Goal: Information Seeking & Learning: Learn about a topic

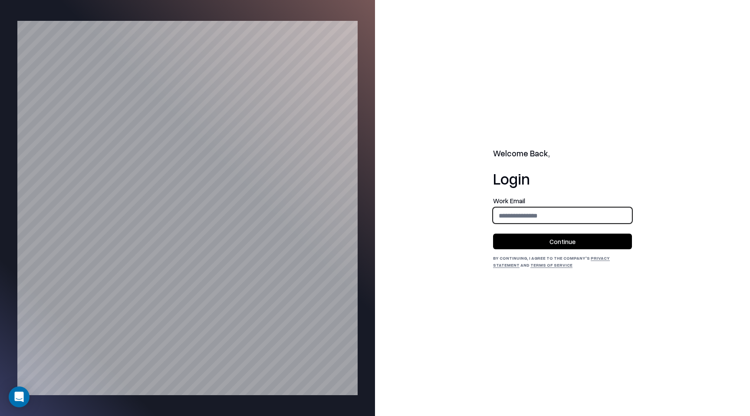
click at [526, 210] on input "email" at bounding box center [562, 215] width 138 height 16
type input "**********"
click at [576, 241] on button "Continue" at bounding box center [562, 241] width 139 height 16
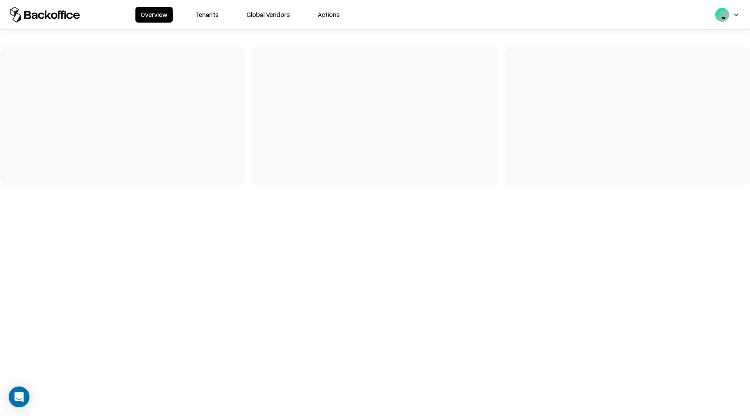
click at [202, 22] on button "Tenants" at bounding box center [207, 15] width 34 height 16
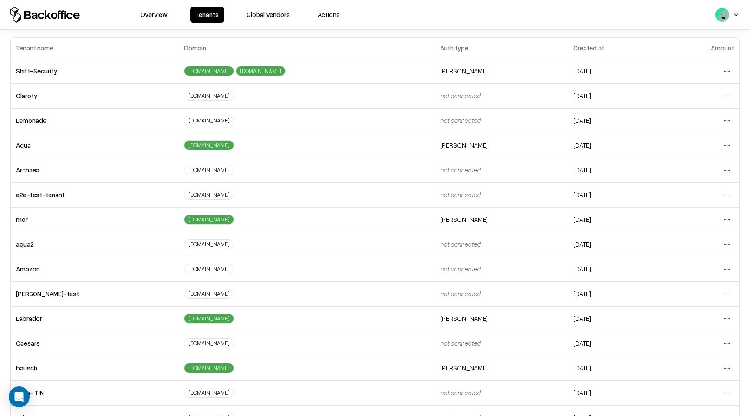
scroll to position [62, 0]
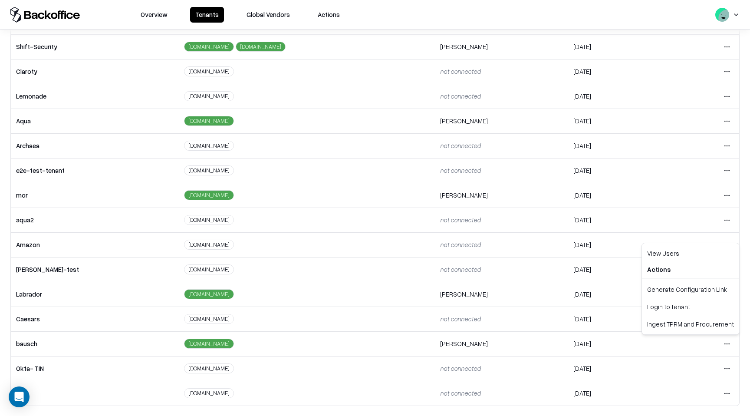
click at [728, 340] on html "Overview Tenants Global Vendors Actions Tenants Add Tenant Tenant name Domain A…" at bounding box center [375, 208] width 750 height 416
click at [699, 306] on div "Login to tenant" at bounding box center [691, 306] width 94 height 17
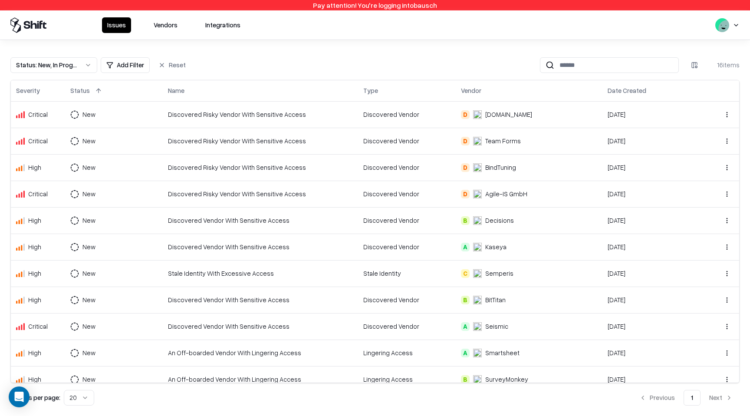
click at [172, 31] on button "Vendors" at bounding box center [165, 25] width 34 height 16
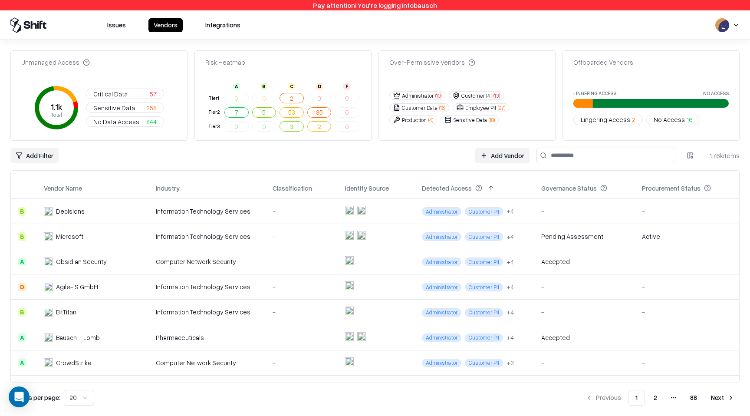
click at [610, 153] on input at bounding box center [605, 156] width 139 height 16
click at [288, 360] on div "-" at bounding box center [302, 362] width 59 height 9
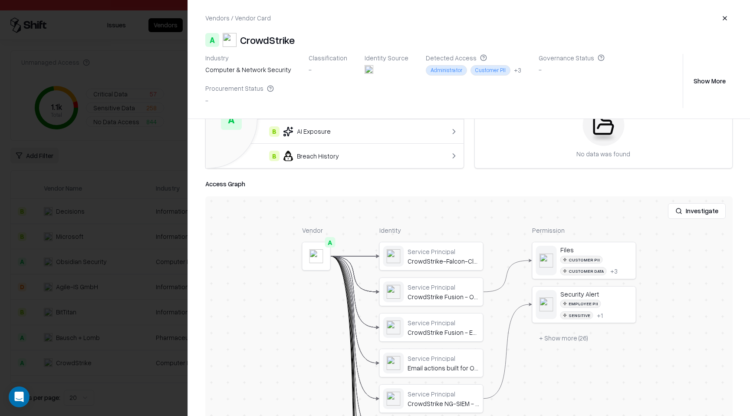
scroll to position [79, 0]
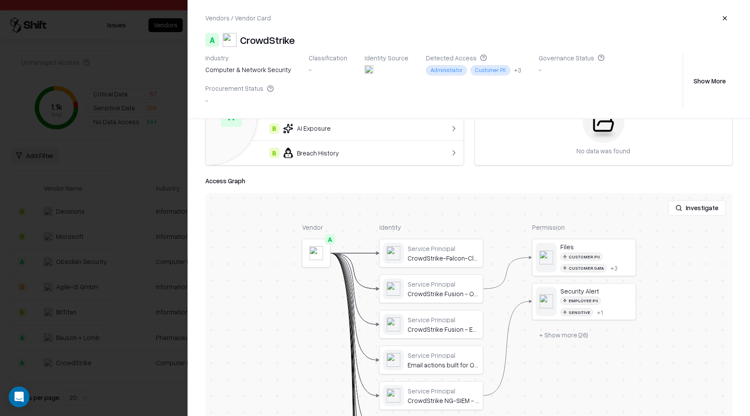
click at [563, 327] on button "+ Show more ( 26 )" at bounding box center [563, 335] width 63 height 16
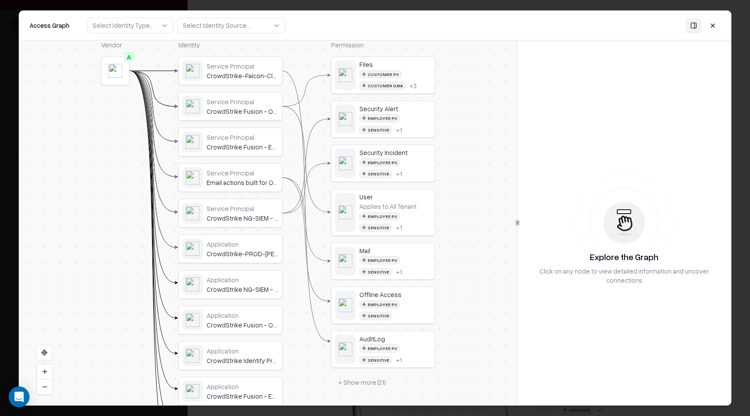
click at [408, 73] on div "Customer PII Customer Data + 3" at bounding box center [395, 80] width 72 height 20
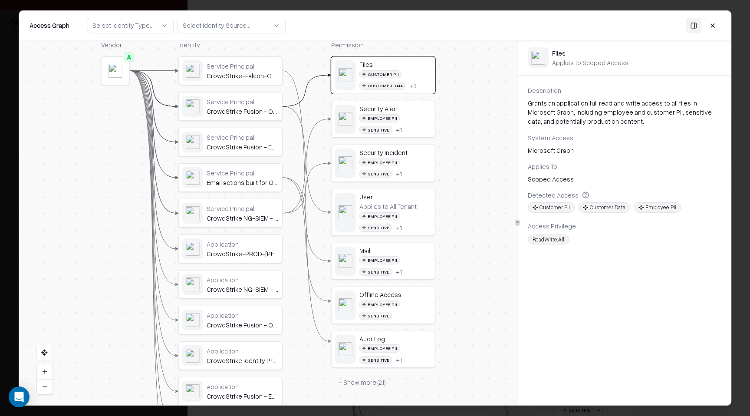
click at [408, 109] on div "Security Alert" at bounding box center [395, 109] width 72 height 8
click at [401, 158] on div "Employee PII Sensitive + 1" at bounding box center [395, 168] width 72 height 20
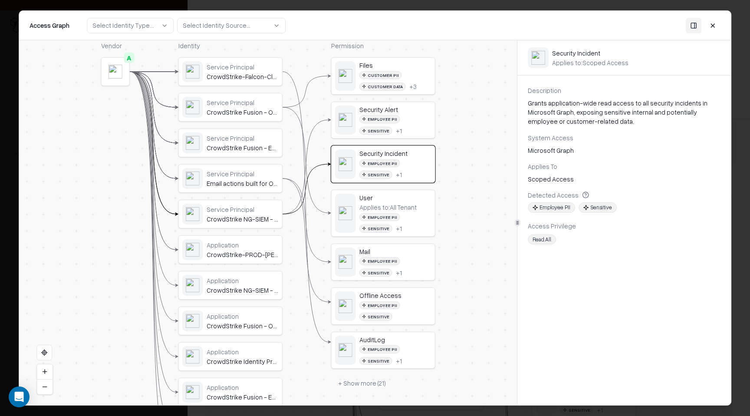
click at [394, 259] on div "Employee PII" at bounding box center [379, 261] width 41 height 8
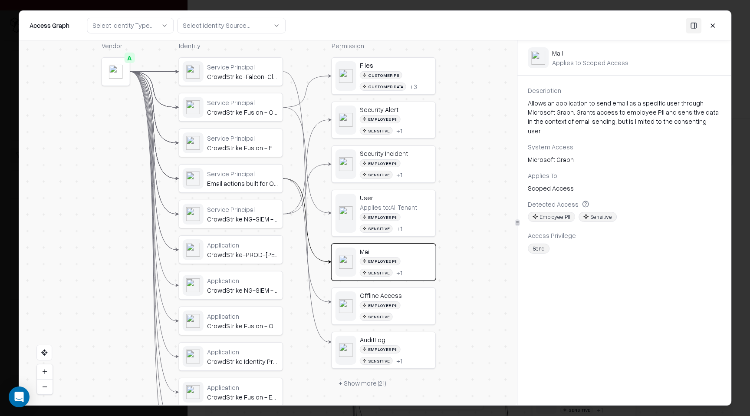
click at [396, 294] on div "Offline Access" at bounding box center [396, 295] width 72 height 8
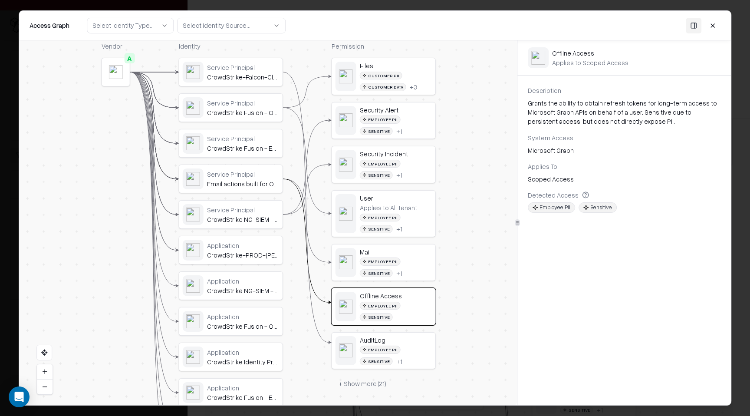
click at [396, 335] on div "AuditLog" at bounding box center [396, 339] width 72 height 8
click at [716, 28] on button at bounding box center [713, 25] width 16 height 16
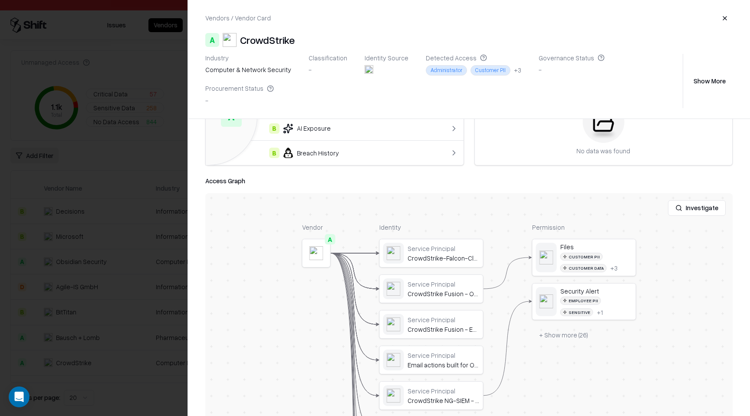
click at [723, 20] on button "button" at bounding box center [725, 18] width 16 height 16
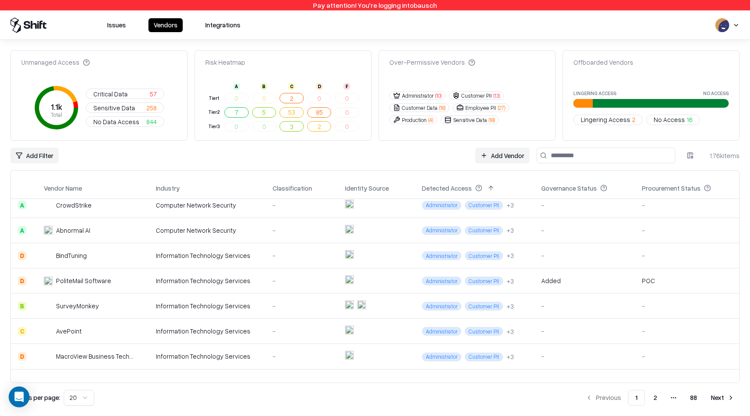
scroll to position [159, 0]
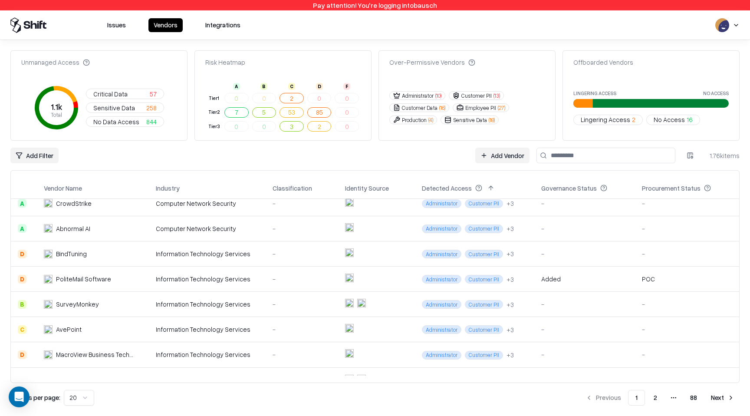
click at [407, 236] on td at bounding box center [376, 228] width 77 height 25
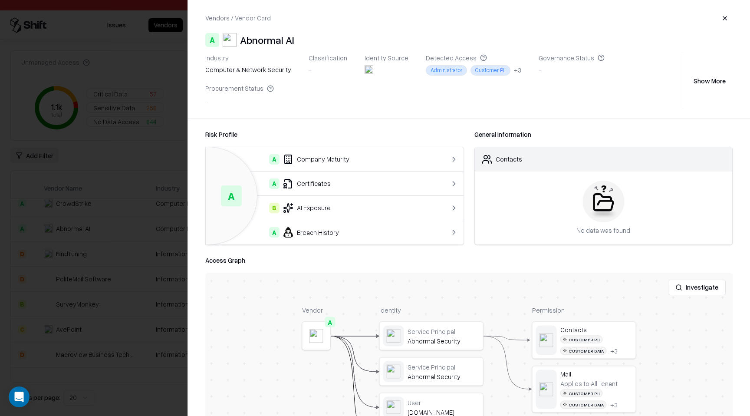
scroll to position [23, 0]
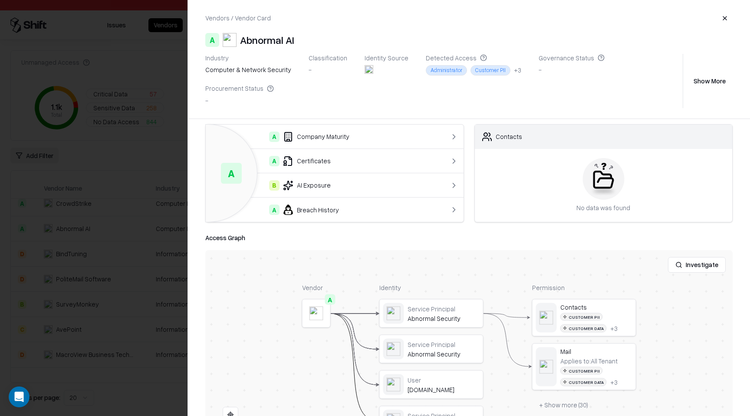
click at [549, 397] on button "+ Show more ( 30 )" at bounding box center [563, 405] width 63 height 16
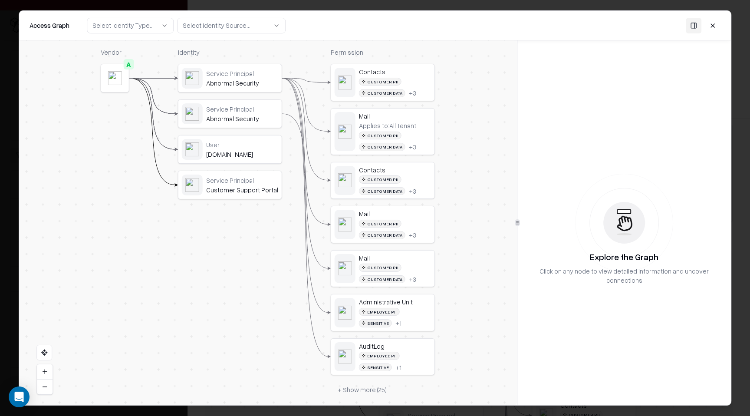
click at [418, 82] on div "Customer PII Customer Data + 3" at bounding box center [395, 88] width 72 height 20
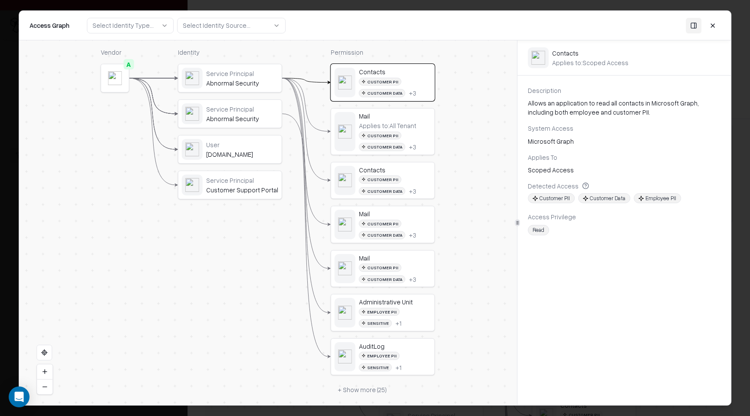
click at [421, 124] on div "Applies to: All Tenant Customer PII Customer Data + 3" at bounding box center [395, 136] width 72 height 29
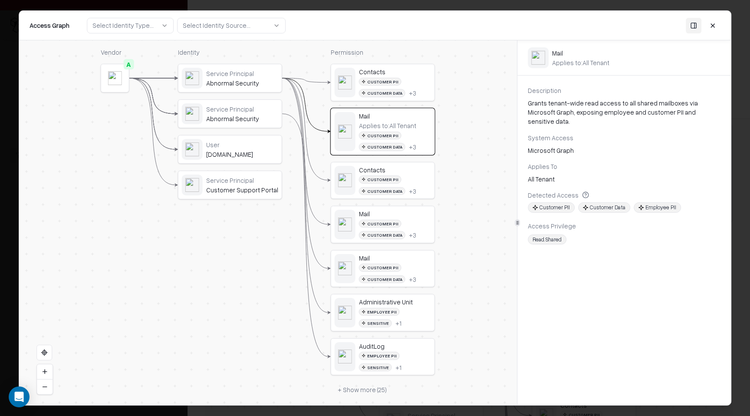
click at [421, 87] on div "Customer PII Customer Data + 3" at bounding box center [395, 88] width 72 height 20
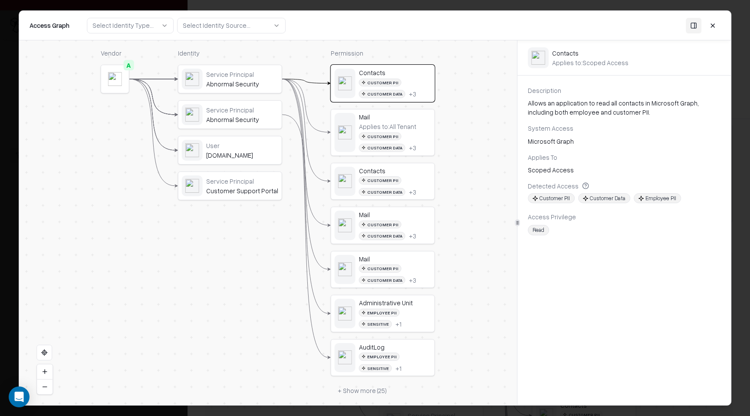
click at [413, 122] on div "Mail Applies to: All Tenant Customer PII Customer Data + 3" at bounding box center [395, 132] width 72 height 39
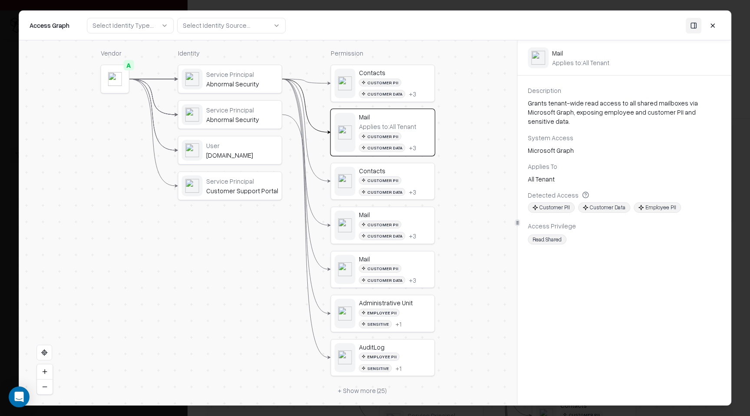
click at [408, 174] on div "Contacts Customer PII Customer Data + 3" at bounding box center [395, 181] width 72 height 29
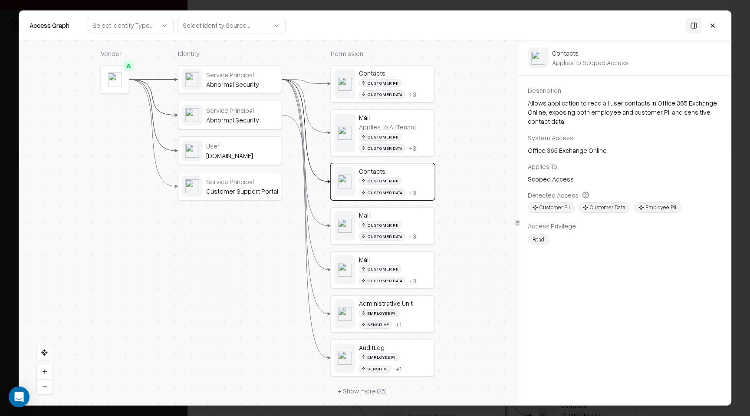
click at [406, 221] on div "Customer PII Customer Data + 3" at bounding box center [395, 231] width 72 height 20
click at [418, 299] on div "Administrative Unit Employee PII Sensitive + 1" at bounding box center [382, 314] width 103 height 36
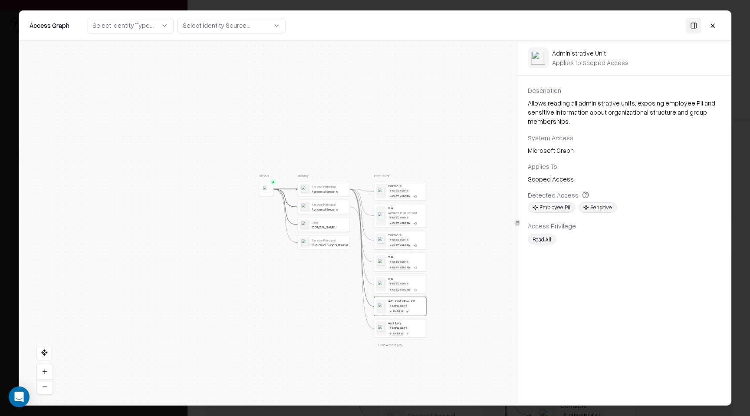
click at [712, 31] on button at bounding box center [713, 25] width 16 height 16
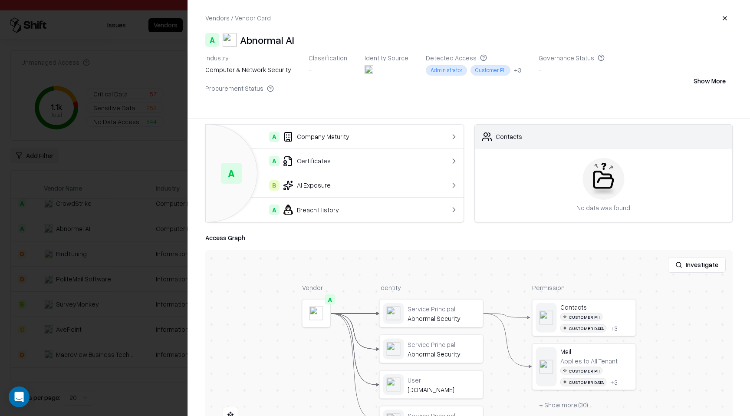
click at [723, 27] on div "Vendors / Vendor Card A Abnormal AI Industry computer & network security Classi…" at bounding box center [469, 59] width 562 height 118
click at [723, 22] on button "button" at bounding box center [725, 18] width 16 height 16
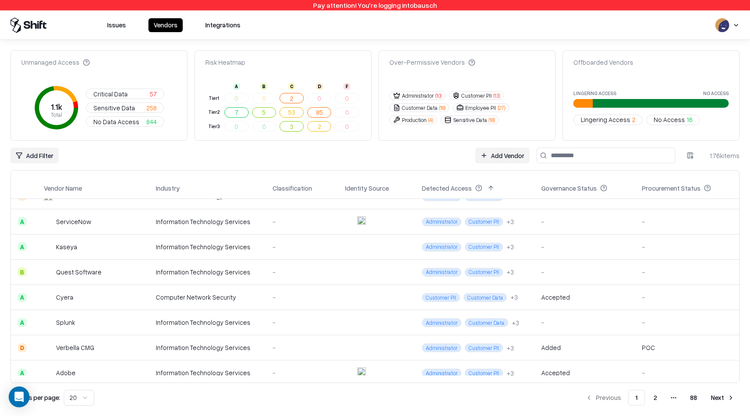
scroll to position [327, 0]
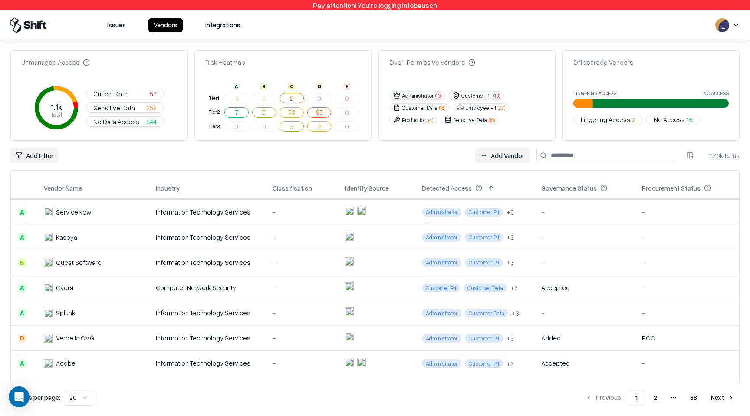
click at [408, 316] on td at bounding box center [376, 312] width 77 height 25
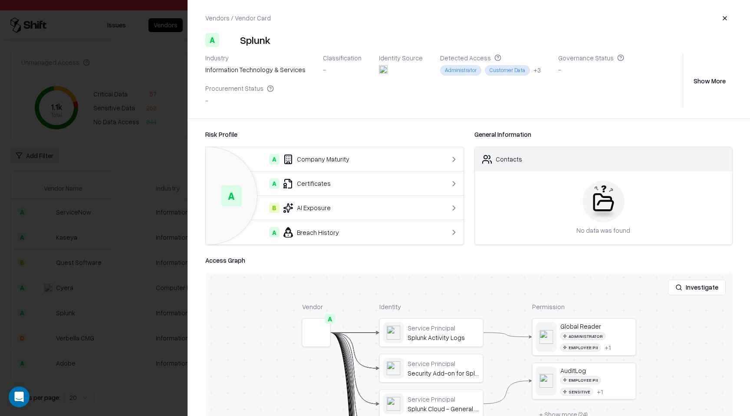
click at [724, 17] on button "button" at bounding box center [725, 18] width 16 height 16
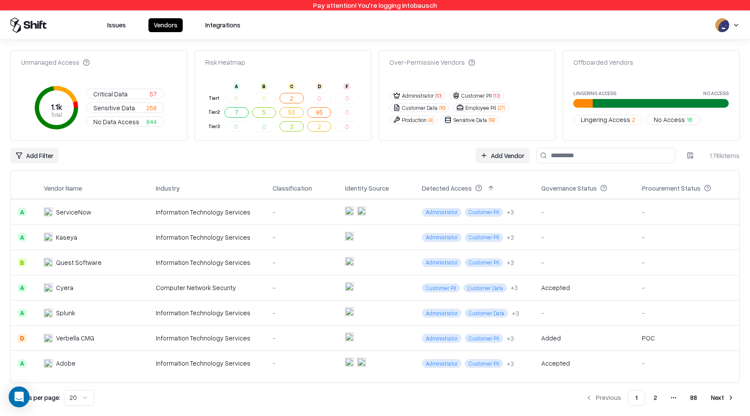
click at [592, 155] on input at bounding box center [605, 156] width 139 height 16
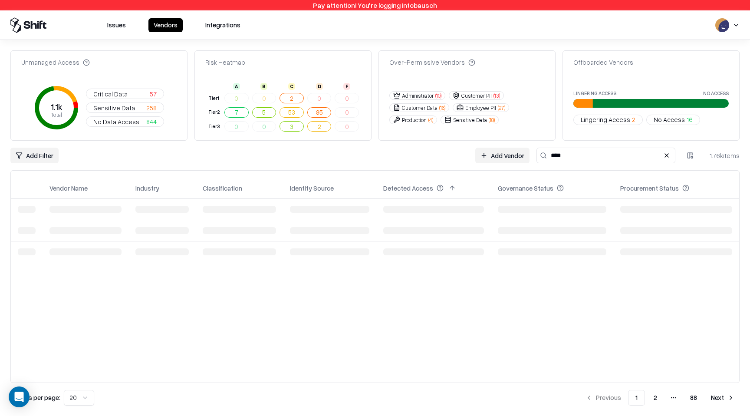
scroll to position [0, 0]
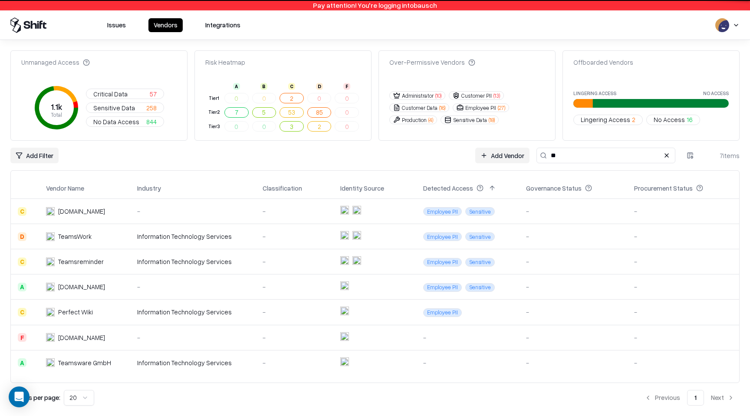
type input "*"
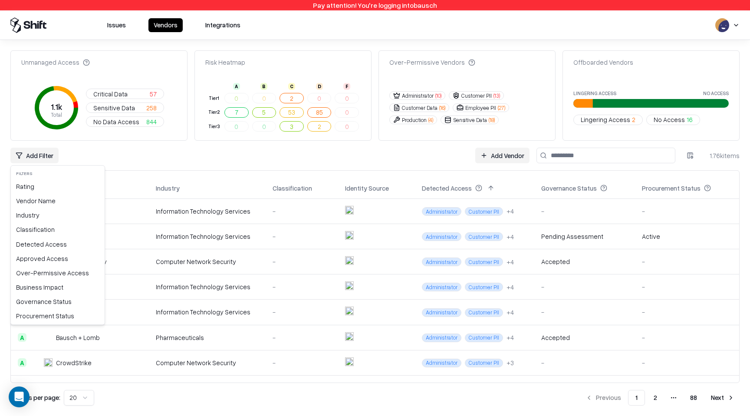
click at [45, 155] on html "Pay attention! You're logging into bausch Issues Vendors Integrations Unmanaged…" at bounding box center [375, 208] width 750 height 416
click at [43, 187] on div "Rating" at bounding box center [58, 186] width 90 height 14
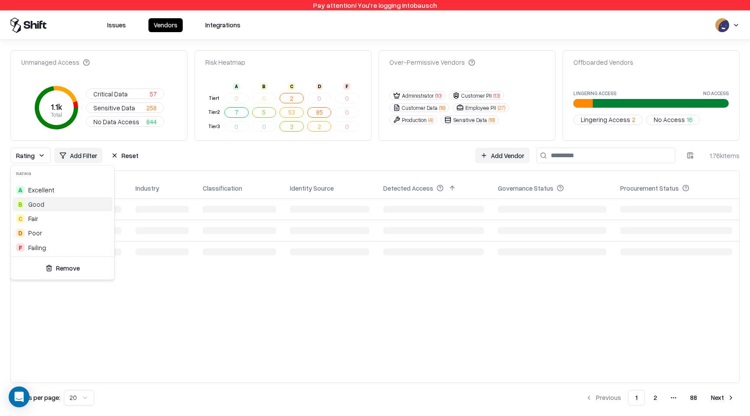
click at [40, 188] on span "Excellent" at bounding box center [41, 189] width 26 height 9
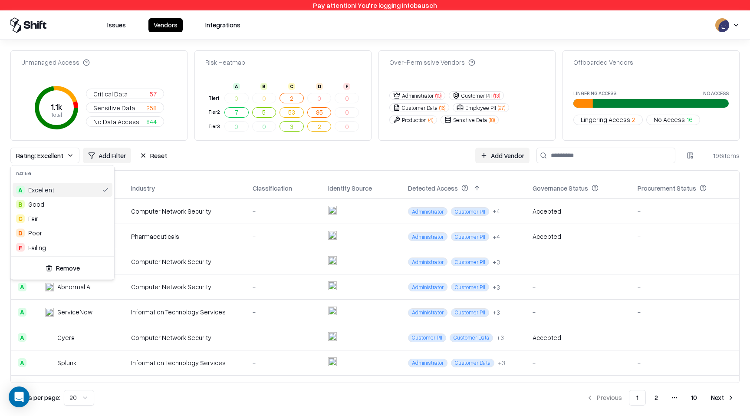
click at [268, 155] on html "Pay attention! You're logging into bausch Issues Vendors Integrations Unmanaged…" at bounding box center [375, 208] width 750 height 416
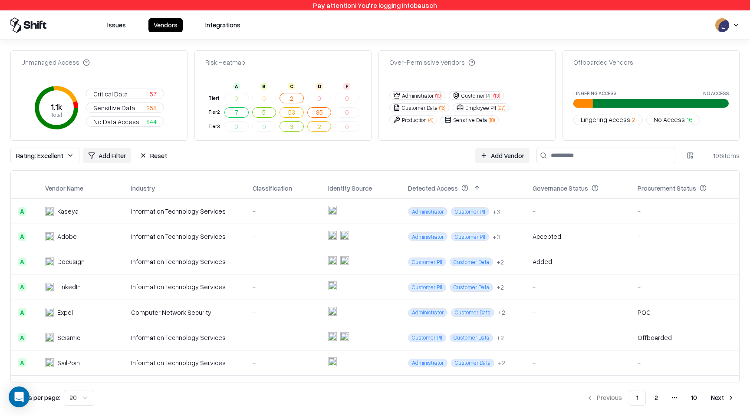
scroll to position [327, 0]
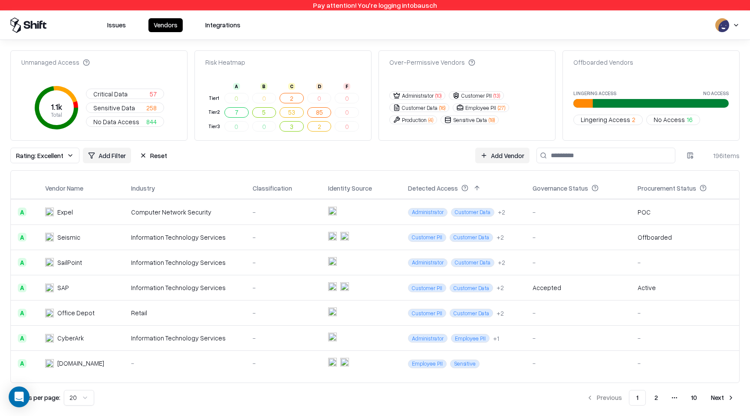
click at [197, 283] on div "Information Technology Services" at bounding box center [185, 287] width 108 height 9
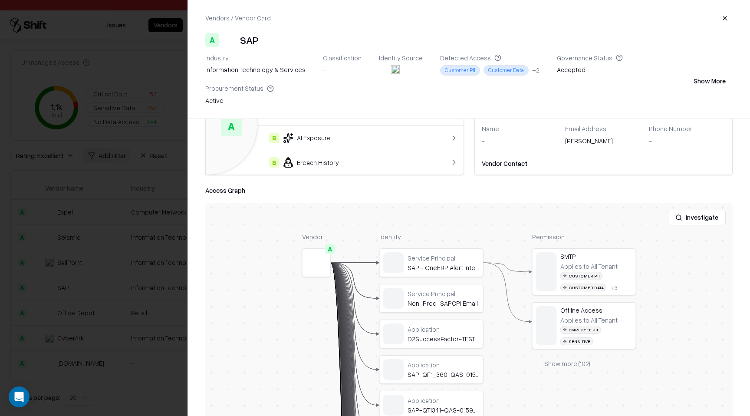
scroll to position [122, 0]
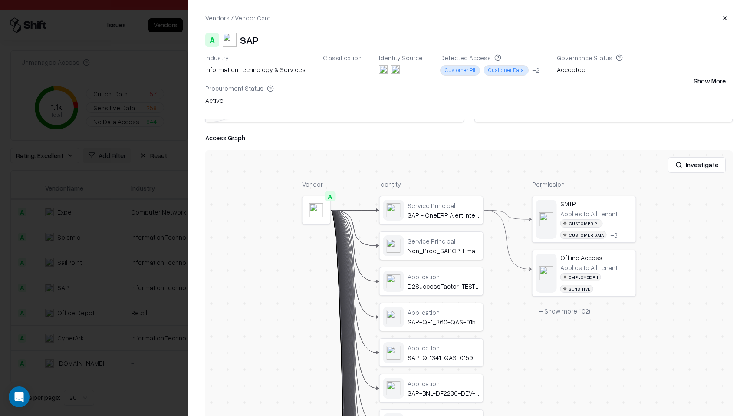
click at [556, 306] on button "+ Show more ( 102 )" at bounding box center [564, 311] width 65 height 16
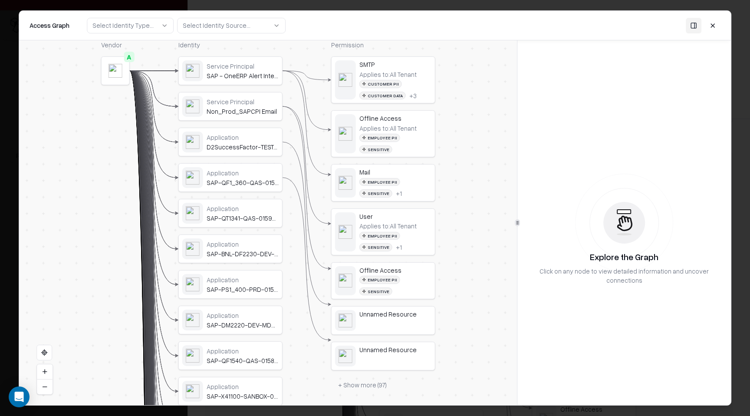
click at [401, 168] on div "Mail" at bounding box center [395, 172] width 72 height 8
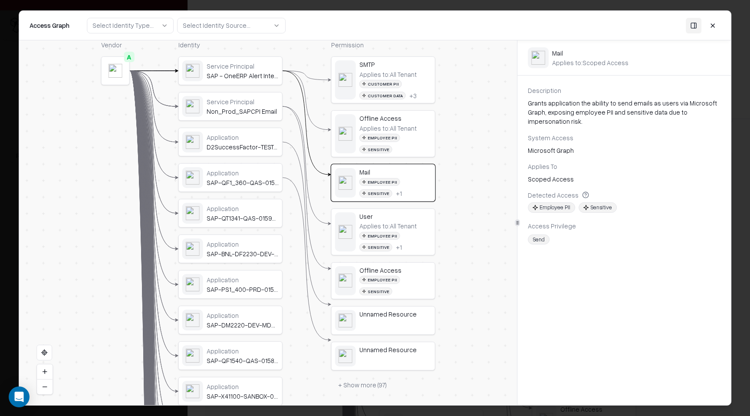
click at [397, 212] on div "User" at bounding box center [395, 216] width 72 height 8
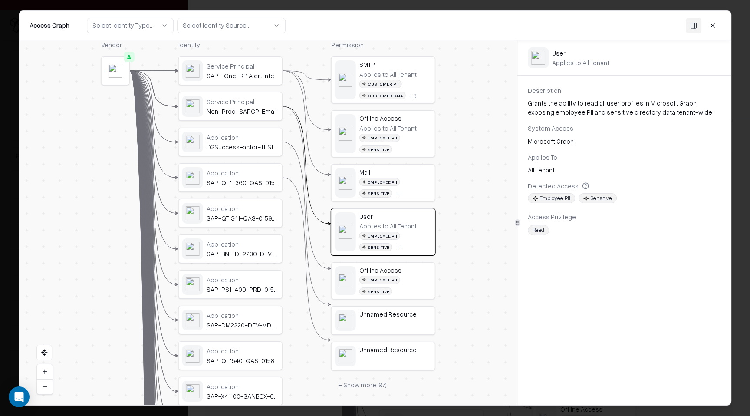
click at [713, 22] on button at bounding box center [713, 25] width 16 height 16
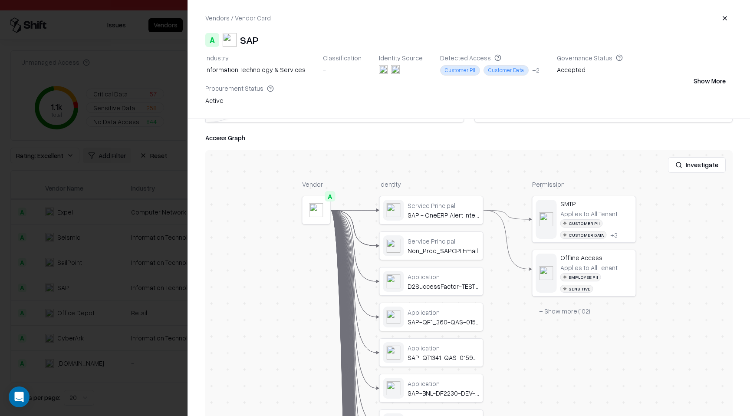
click at [159, 229] on div at bounding box center [375, 208] width 750 height 416
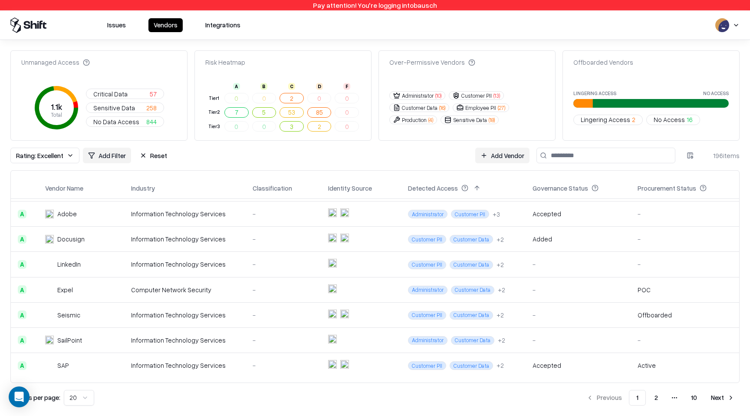
scroll to position [249, 0]
click at [246, 287] on td "Computer Network Security" at bounding box center [185, 290] width 122 height 25
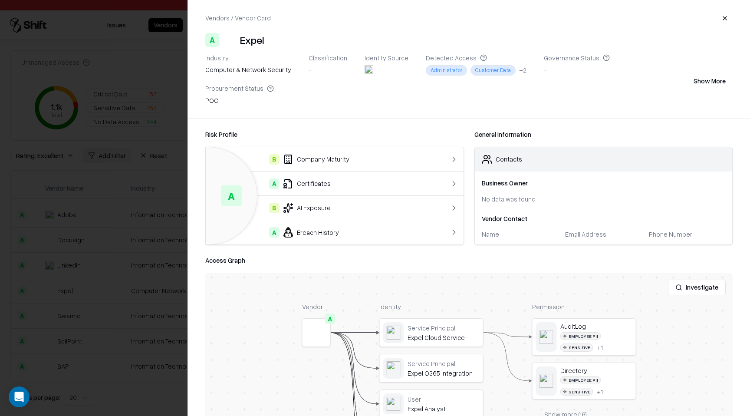
click at [720, 17] on button "button" at bounding box center [725, 18] width 16 height 16
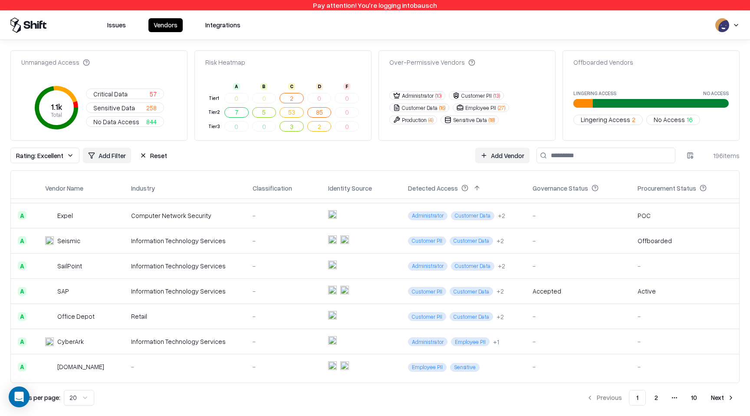
scroll to position [327, 0]
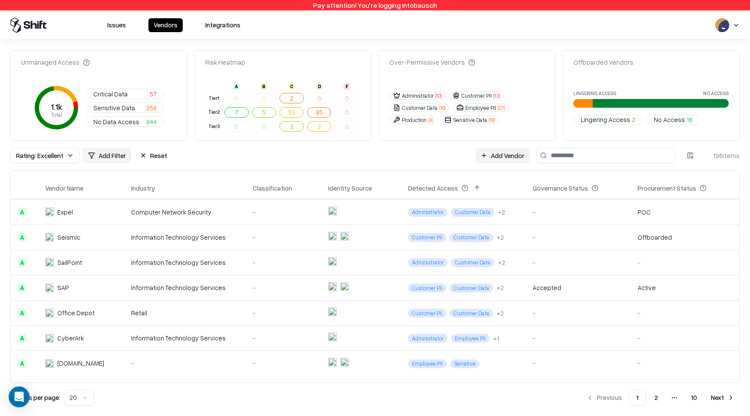
click at [659, 398] on button "2" at bounding box center [656, 398] width 17 height 16
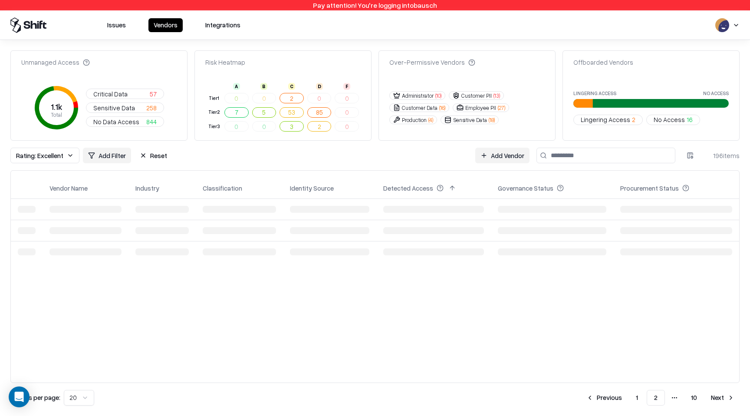
scroll to position [0, 0]
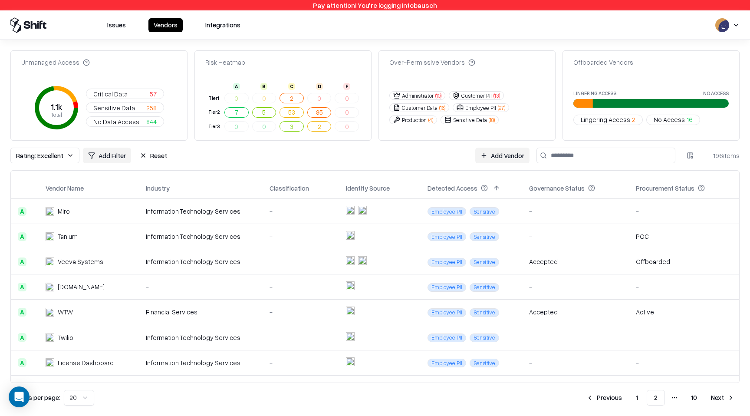
click at [286, 212] on div "-" at bounding box center [301, 211] width 63 height 9
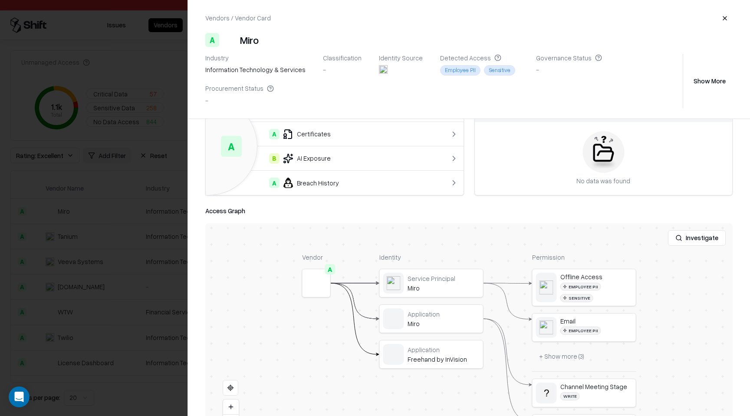
scroll to position [53, 0]
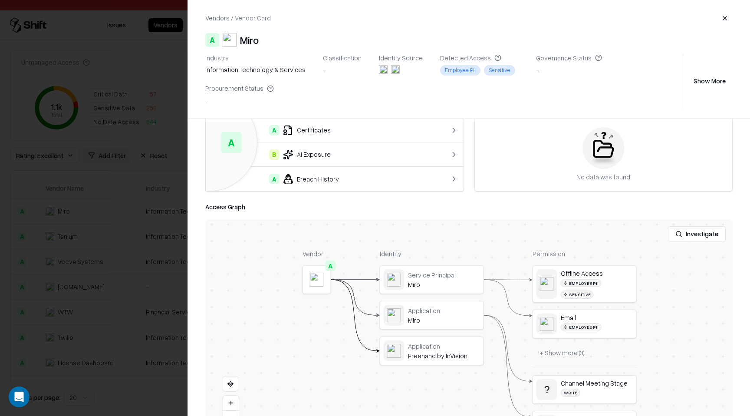
click at [0, 0] on div at bounding box center [0, 0] width 0 height 0
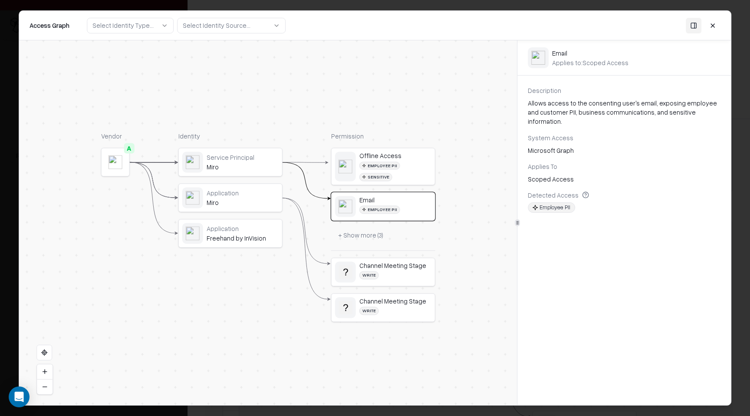
click at [712, 26] on button at bounding box center [713, 25] width 16 height 16
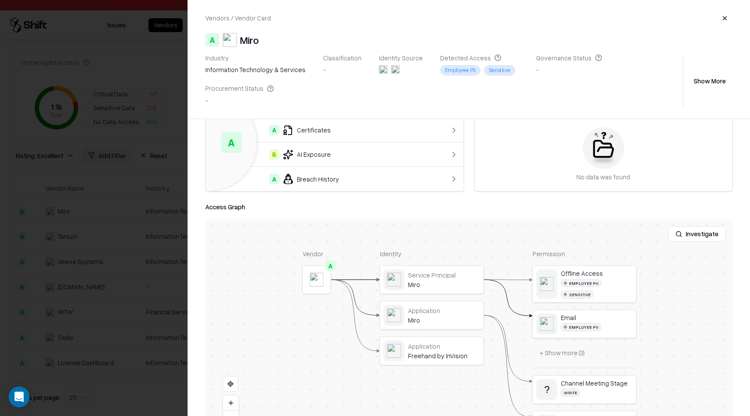
click at [724, 22] on button "button" at bounding box center [725, 18] width 16 height 16
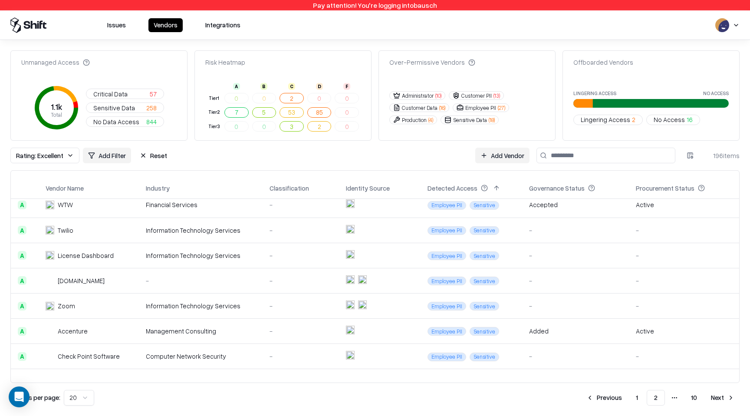
scroll to position [109, 0]
click at [393, 307] on td at bounding box center [380, 304] width 82 height 25
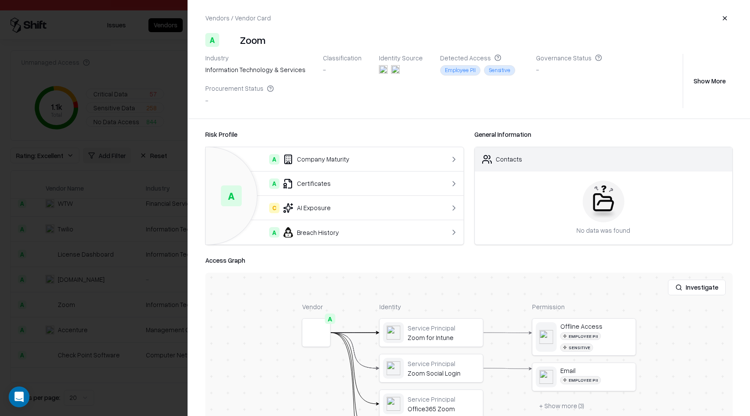
scroll to position [15, 0]
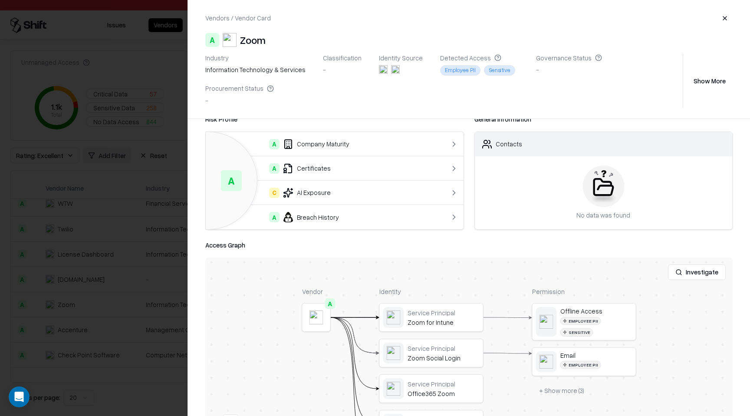
click at [0, 0] on div at bounding box center [0, 0] width 0 height 0
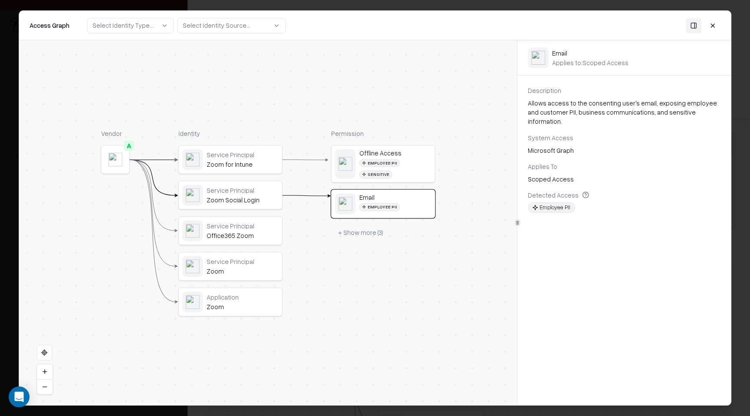
click at [714, 26] on button at bounding box center [713, 25] width 16 height 16
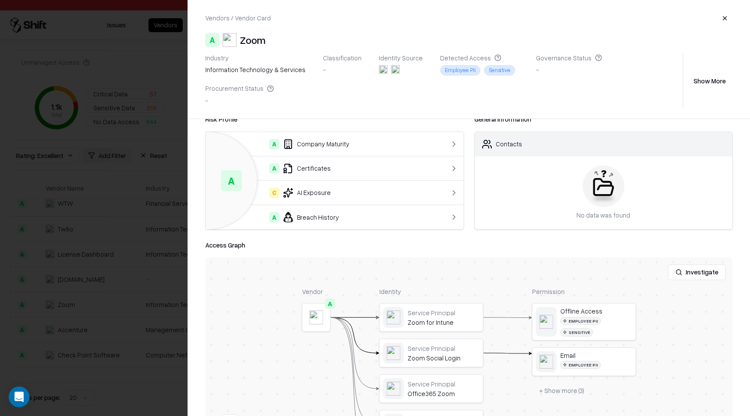
click at [723, 19] on button "button" at bounding box center [725, 18] width 16 height 16
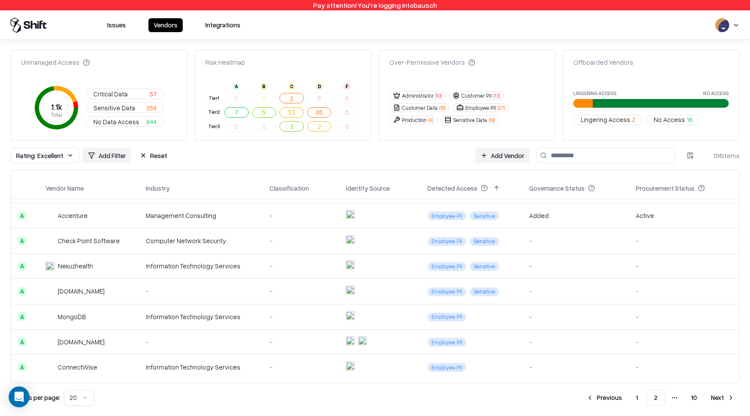
scroll to position [222, 0]
click at [312, 315] on div "-" at bounding box center [301, 317] width 63 height 9
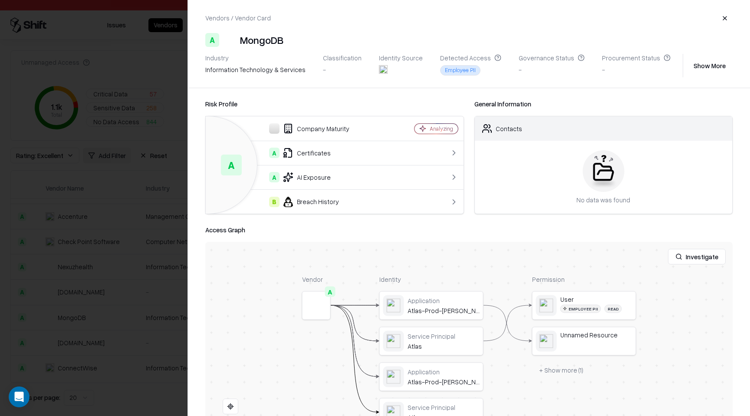
click at [728, 21] on button "button" at bounding box center [725, 18] width 16 height 16
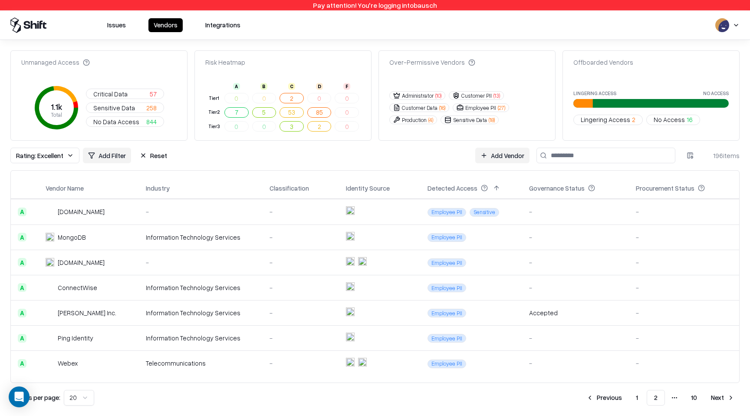
scroll to position [327, 0]
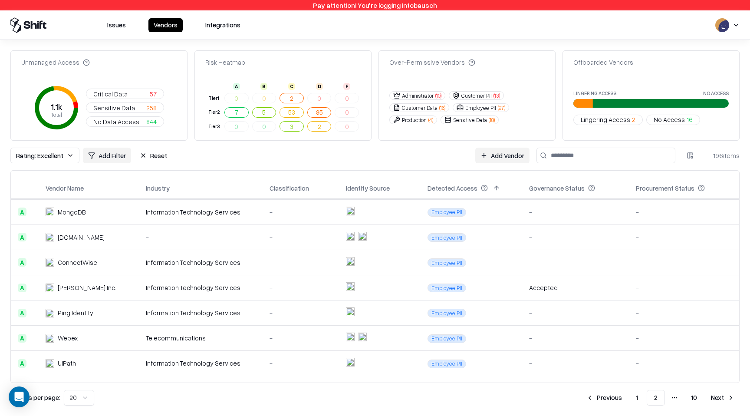
click at [396, 362] on td at bounding box center [380, 363] width 82 height 25
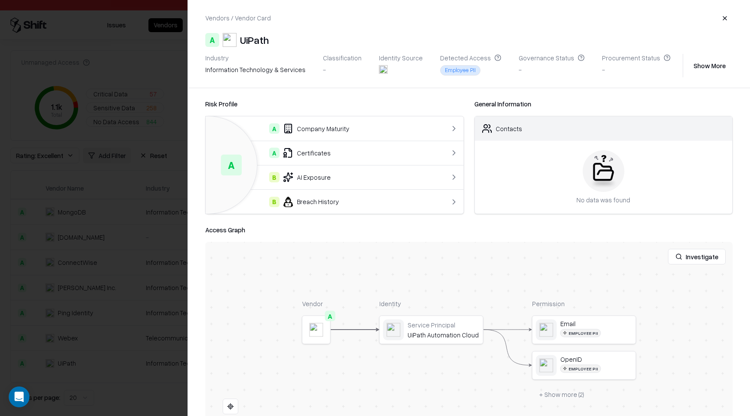
click at [570, 399] on button "+ Show more ( 2 )" at bounding box center [561, 394] width 59 height 16
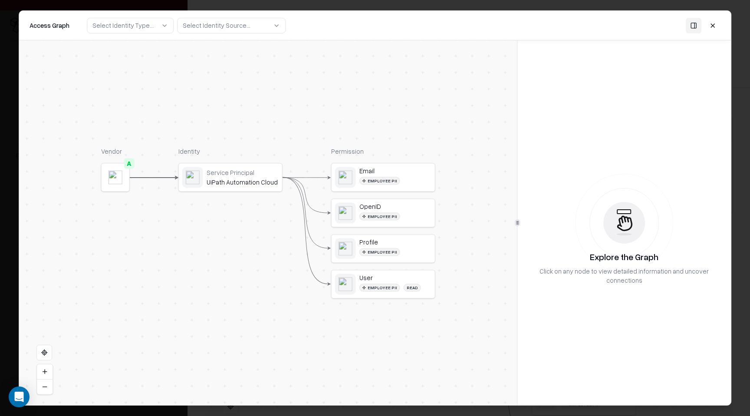
click at [411, 172] on div "Email" at bounding box center [395, 171] width 72 height 8
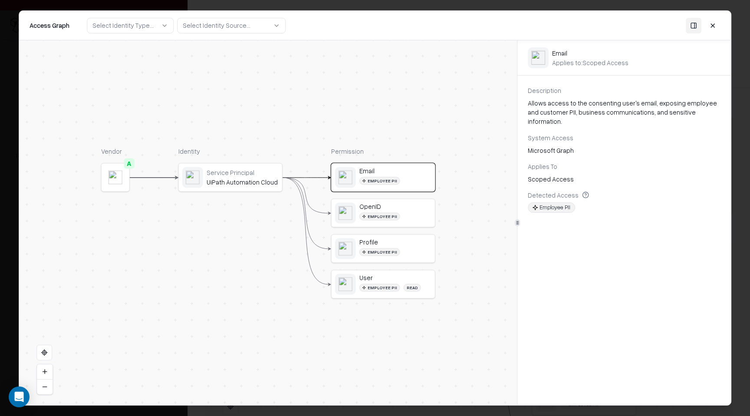
click at [715, 26] on button at bounding box center [713, 25] width 16 height 16
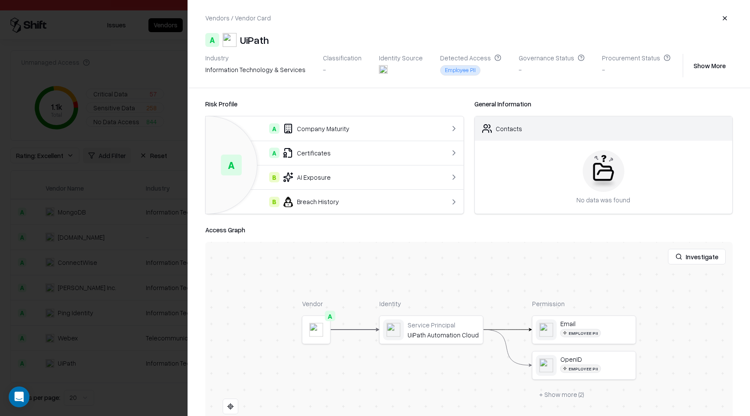
click at [723, 18] on button "button" at bounding box center [725, 18] width 16 height 16
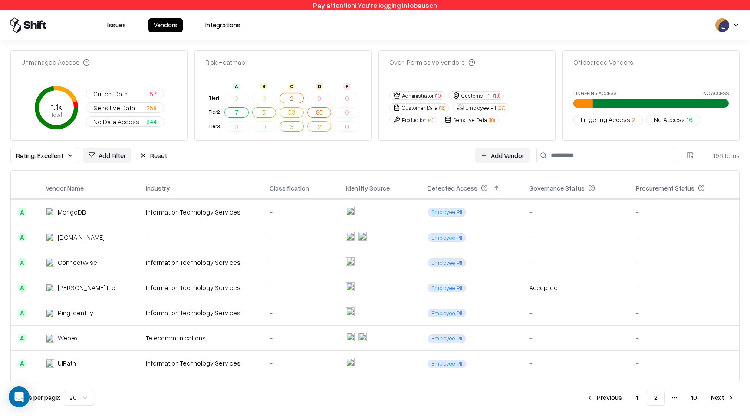
click at [720, 398] on button "Next" at bounding box center [723, 398] width 34 height 16
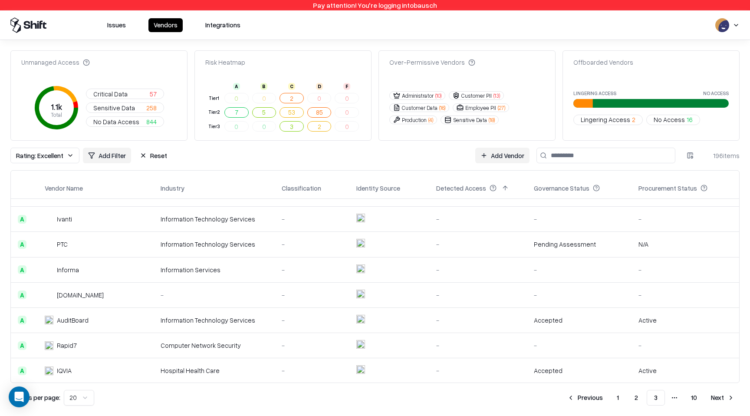
scroll to position [150, 0]
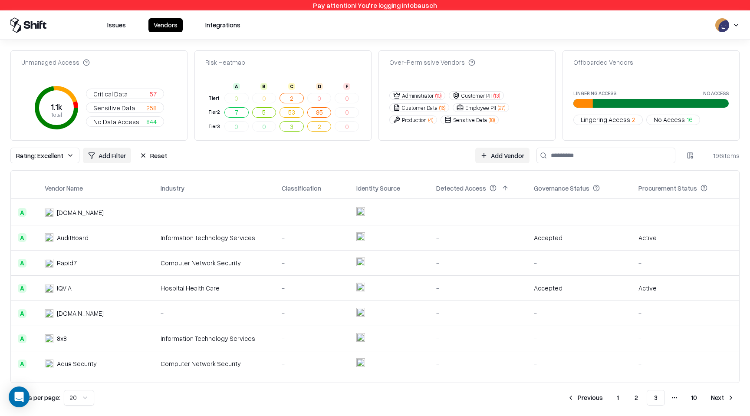
click at [291, 266] on div "-" at bounding box center [312, 262] width 61 height 9
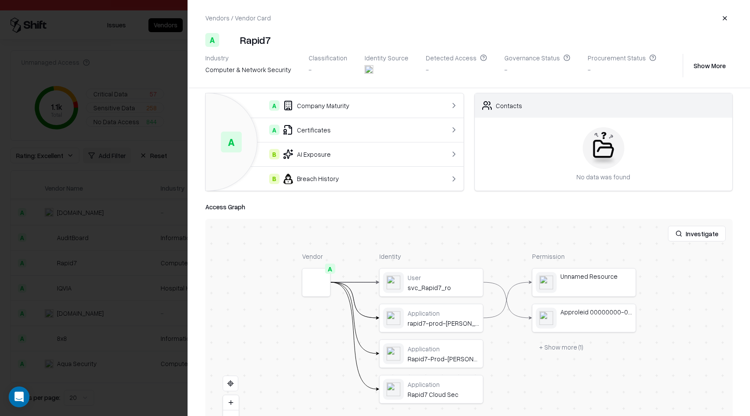
scroll to position [28, 0]
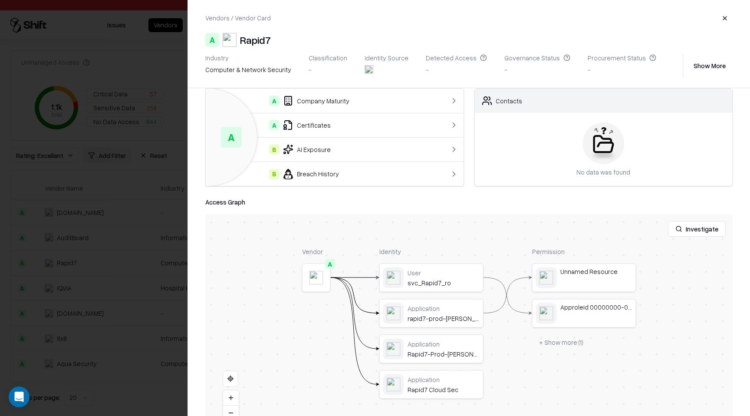
click at [725, 20] on button "button" at bounding box center [725, 18] width 16 height 16
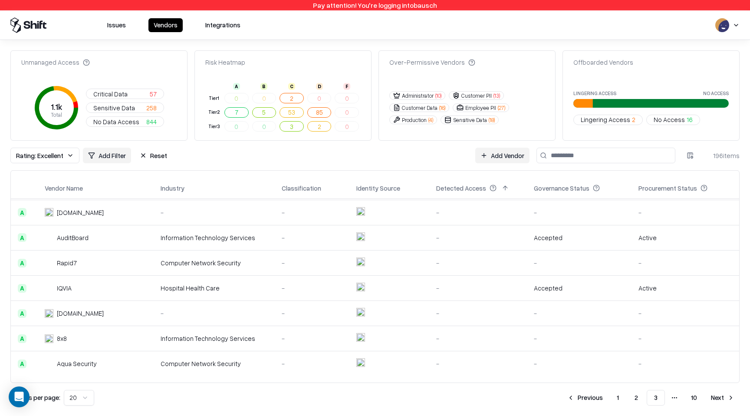
scroll to position [0, 0]
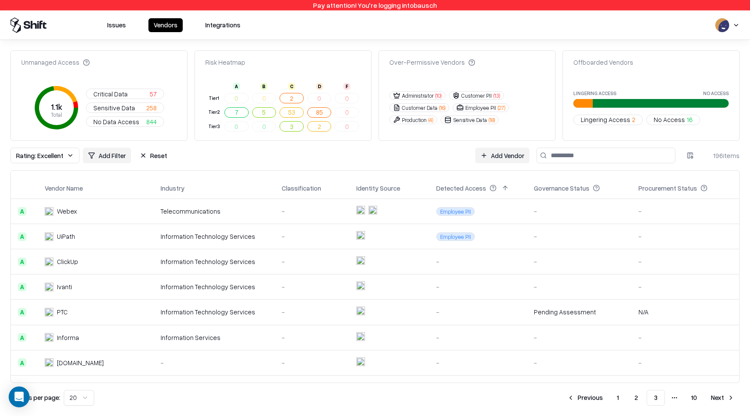
click at [278, 235] on td "-" at bounding box center [312, 236] width 75 height 25
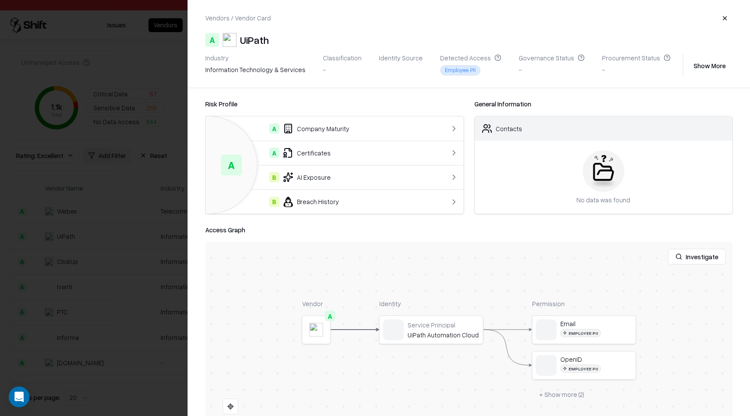
click at [721, 23] on button "button" at bounding box center [725, 18] width 16 height 16
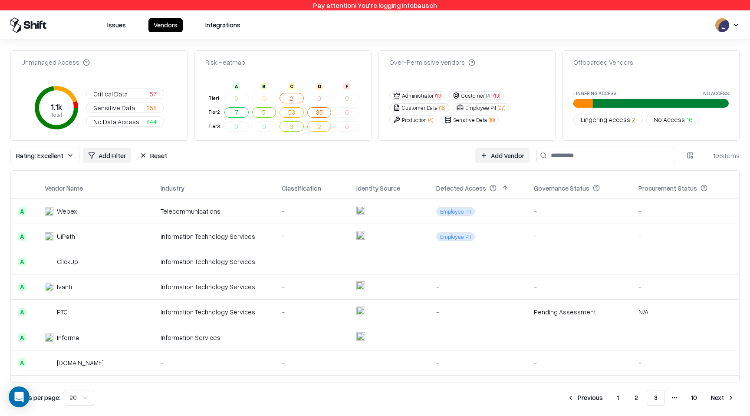
click at [293, 261] on div "-" at bounding box center [312, 261] width 61 height 9
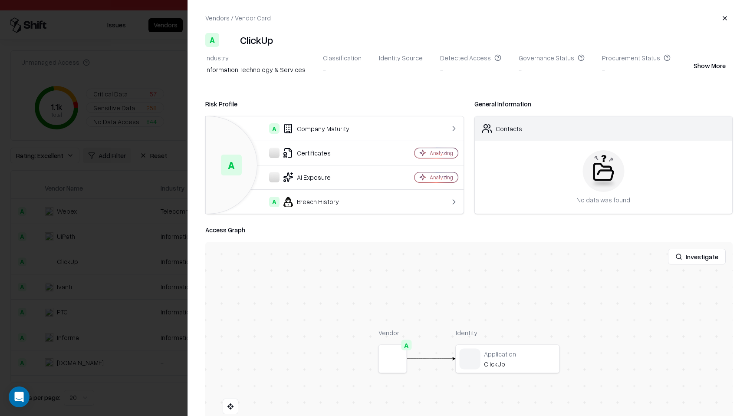
click at [726, 21] on button "button" at bounding box center [725, 18] width 16 height 16
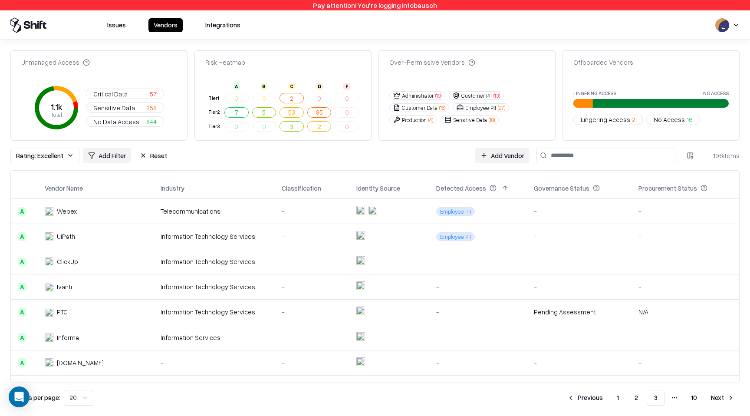
click at [620, 394] on button "1" at bounding box center [618, 398] width 16 height 16
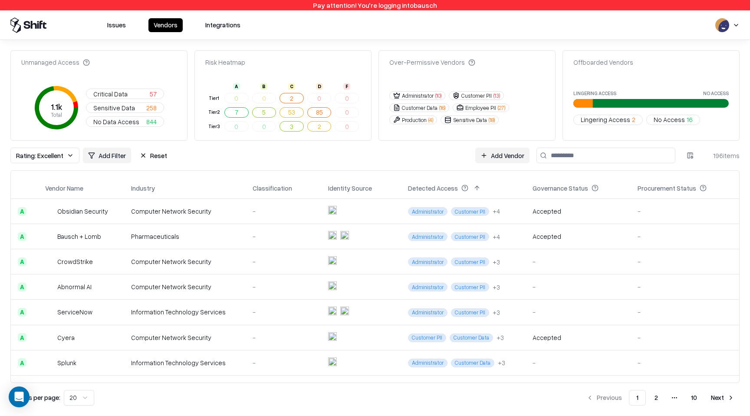
click at [515, 212] on td "Administrator Customer PII + 4" at bounding box center [463, 210] width 125 height 25
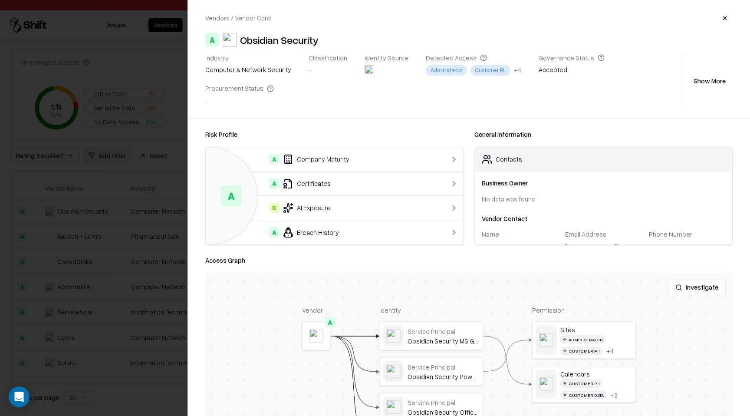
click at [559, 410] on button "+ Show more ( 22 )" at bounding box center [563, 418] width 62 height 16
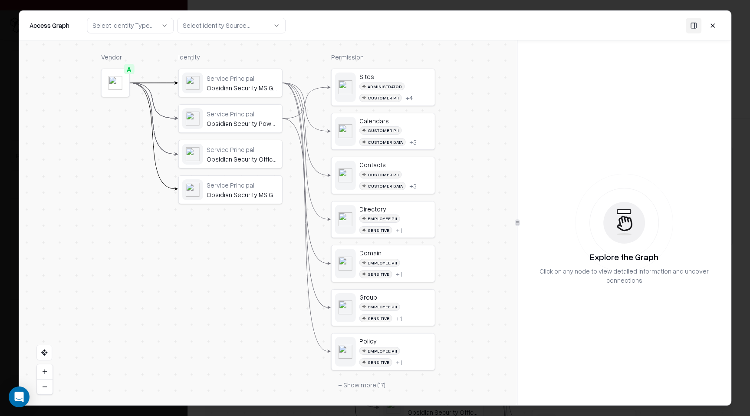
click at [361, 391] on button "+ Show more ( 17 )" at bounding box center [361, 385] width 61 height 16
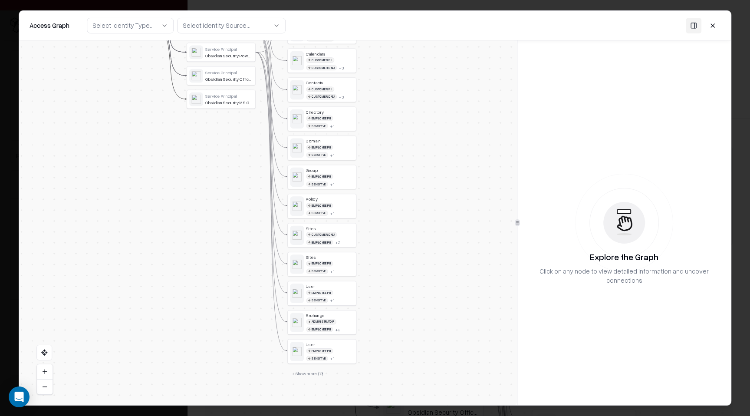
click at [315, 379] on div "Vendor A Identity Service Principal Obsidian Security MS Graph Service Principa…" at bounding box center [268, 222] width 498 height 365
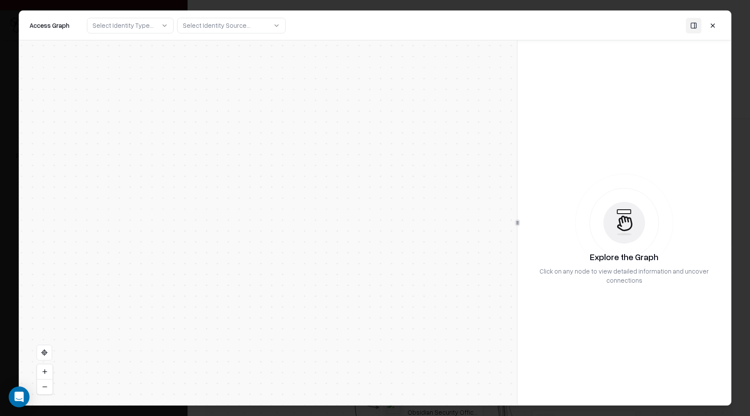
click at [711, 26] on button at bounding box center [713, 25] width 16 height 16
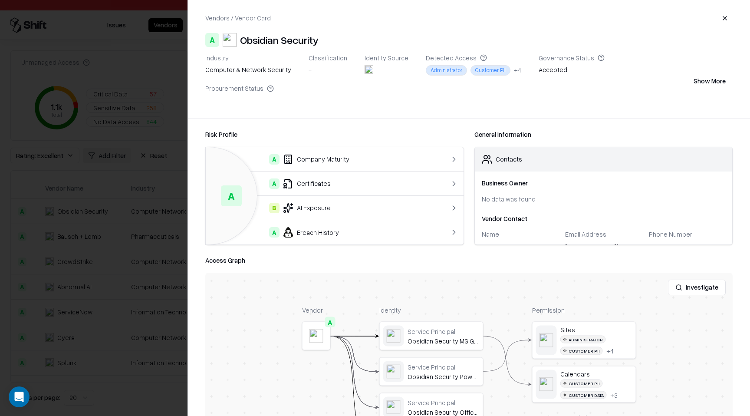
click at [151, 234] on div at bounding box center [375, 208] width 750 height 416
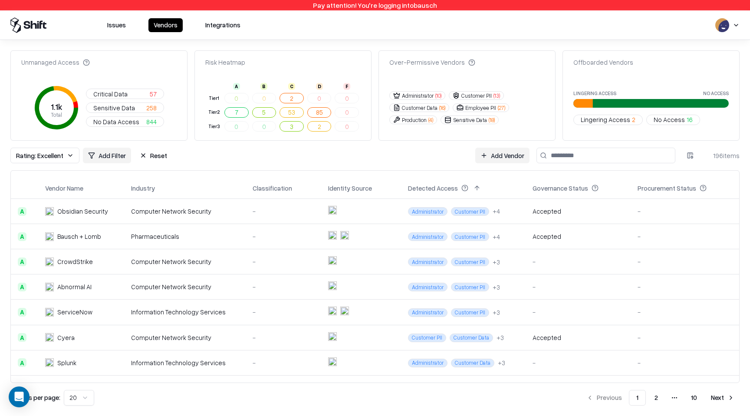
click at [99, 313] on div "ServiceNow" at bounding box center [81, 311] width 72 height 9
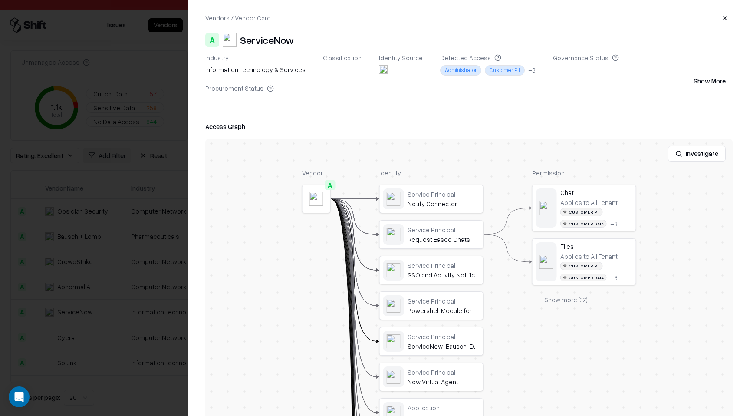
scroll to position [204, 0]
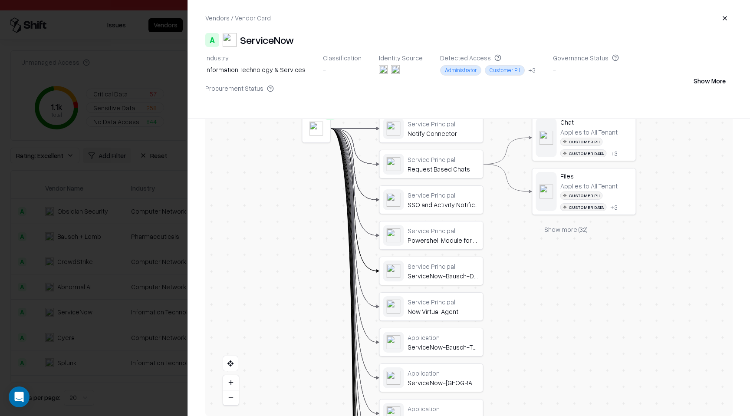
click at [570, 232] on button "+ Show more ( 32 )" at bounding box center [563, 230] width 62 height 16
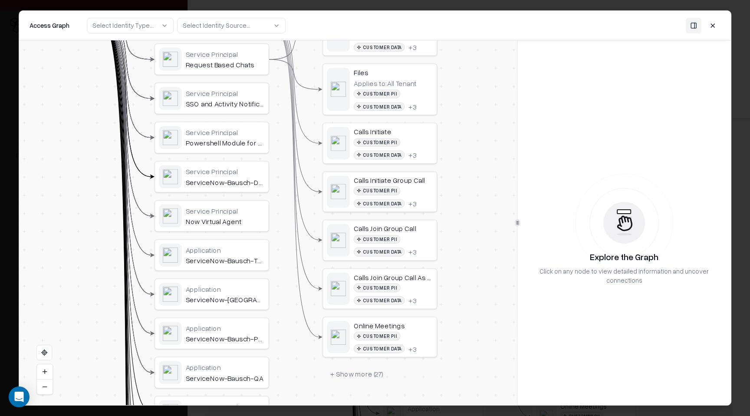
drag, startPoint x: 444, startPoint y: 280, endPoint x: 443, endPoint y: 250, distance: 30.0
click at [444, 250] on div "Vendor A Identity Service Principal Notify Connector Service Principal Request …" at bounding box center [268, 222] width 498 height 365
click at [713, 18] on button at bounding box center [713, 25] width 16 height 16
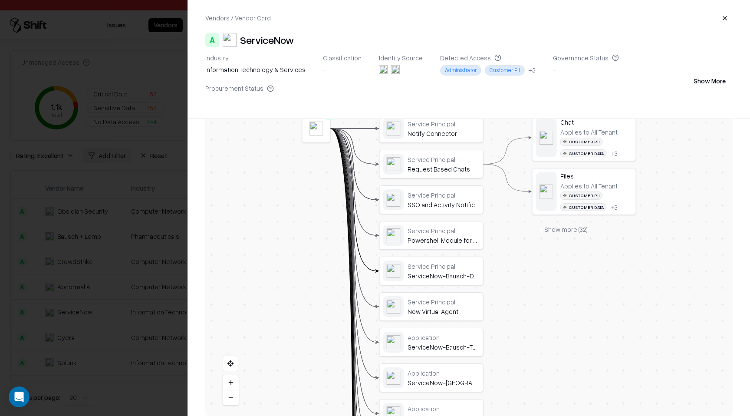
click at [719, 17] on button "button" at bounding box center [725, 18] width 16 height 16
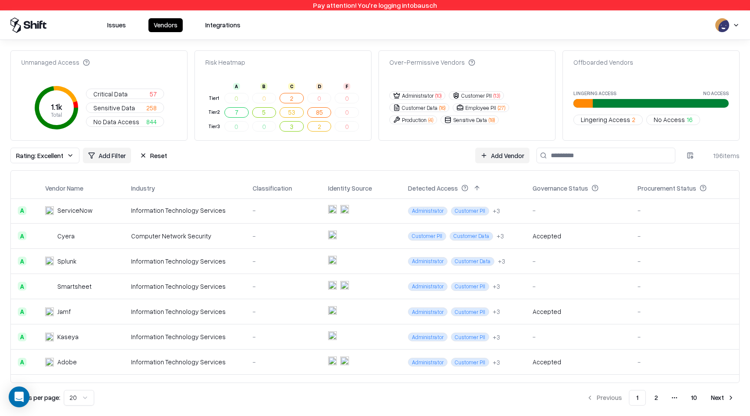
scroll to position [111, 0]
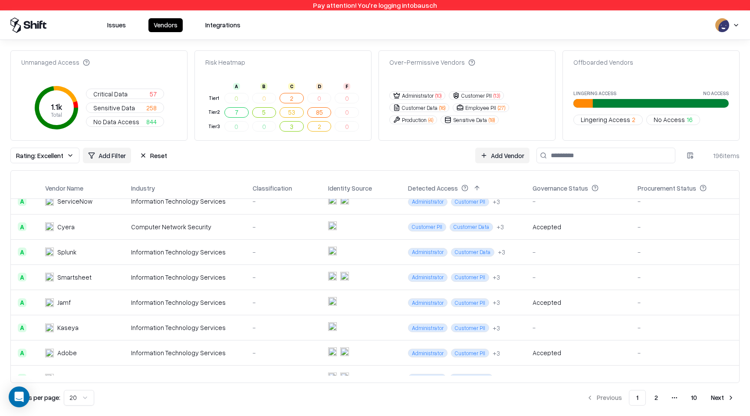
click at [267, 333] on td "-" at bounding box center [284, 327] width 76 height 25
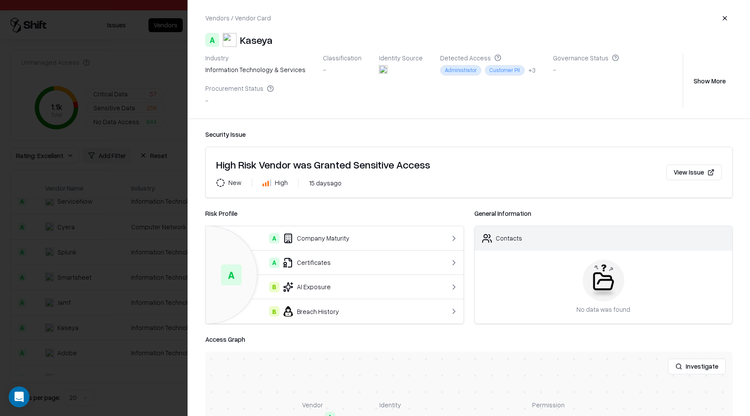
click at [732, 20] on button "button" at bounding box center [725, 18] width 16 height 16
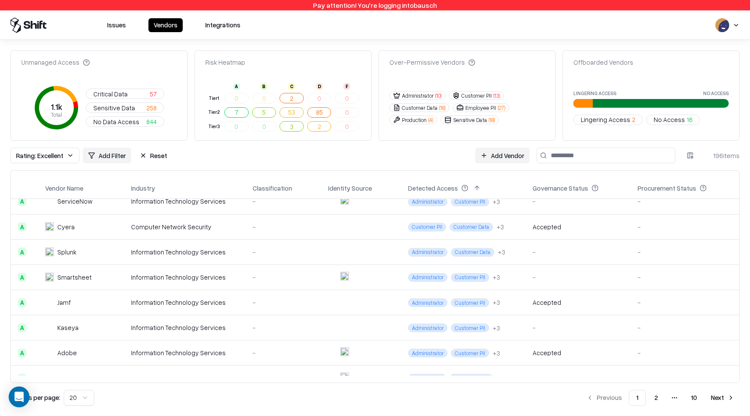
click at [394, 295] on td at bounding box center [361, 301] width 80 height 25
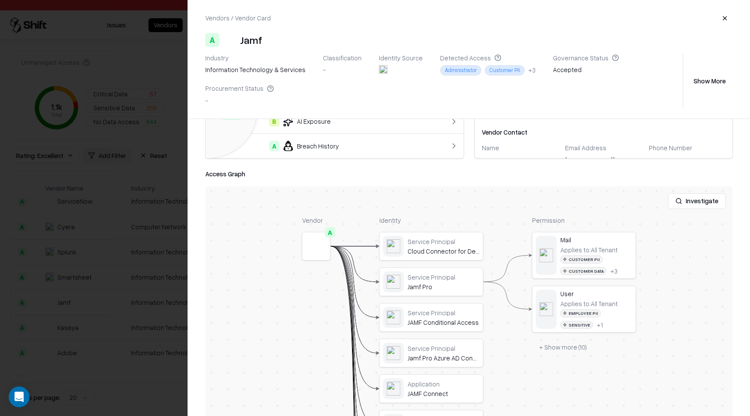
scroll to position [100, 0]
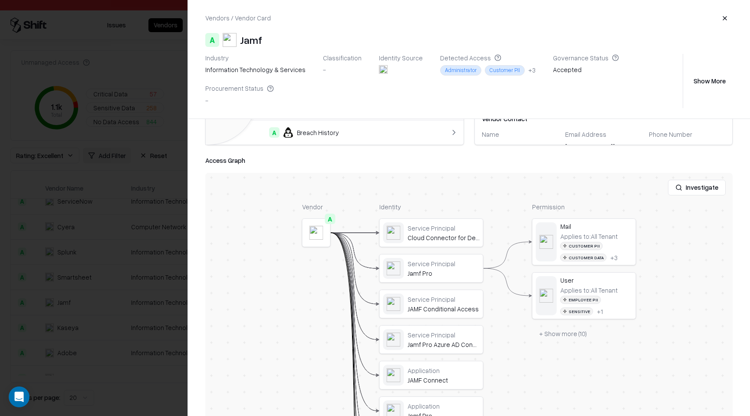
click at [0, 0] on div at bounding box center [0, 0] width 0 height 0
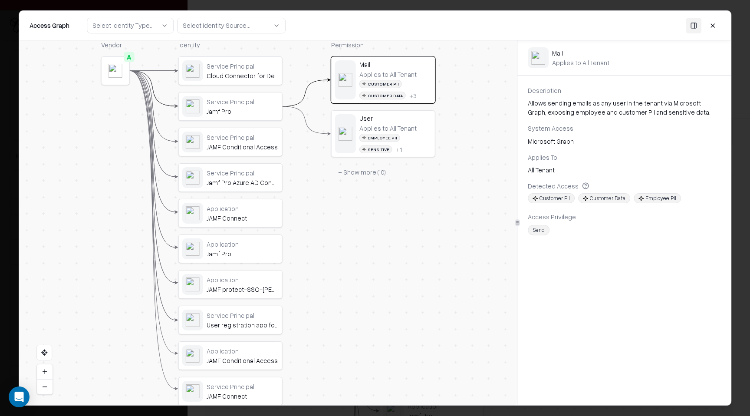
click at [372, 173] on button "+ Show more ( 10 )" at bounding box center [362, 172] width 62 height 16
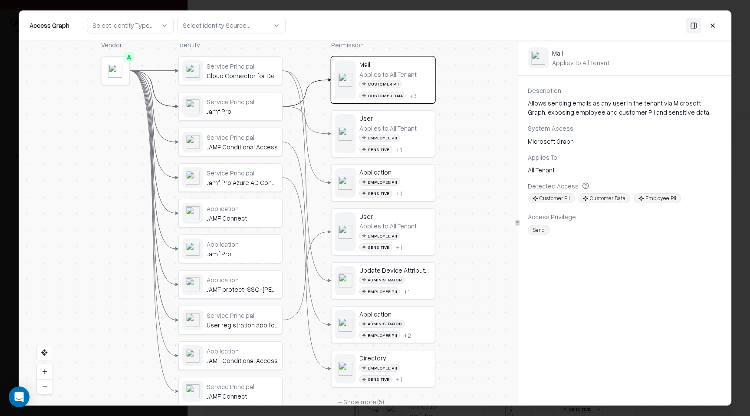
click at [717, 26] on button at bounding box center [713, 25] width 16 height 16
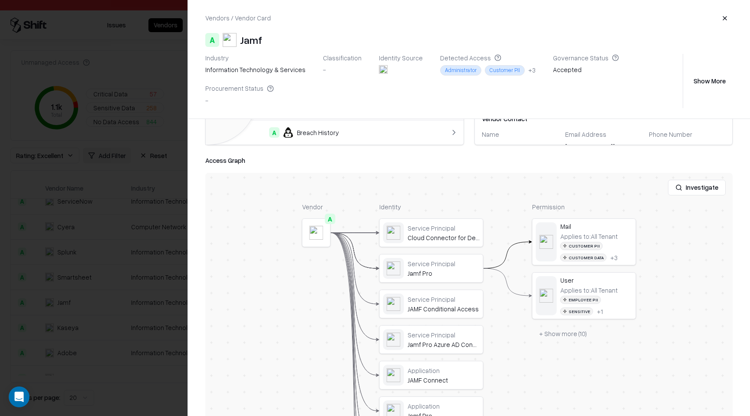
click at [728, 23] on button "button" at bounding box center [725, 18] width 16 height 16
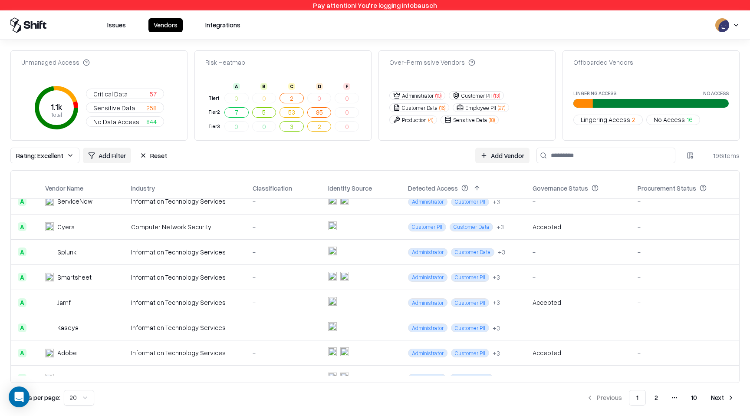
scroll to position [0, 0]
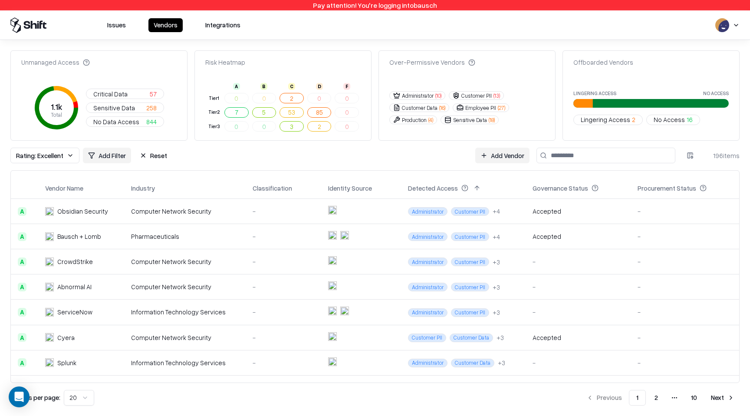
click at [246, 262] on td "Computer Network Security" at bounding box center [185, 261] width 122 height 25
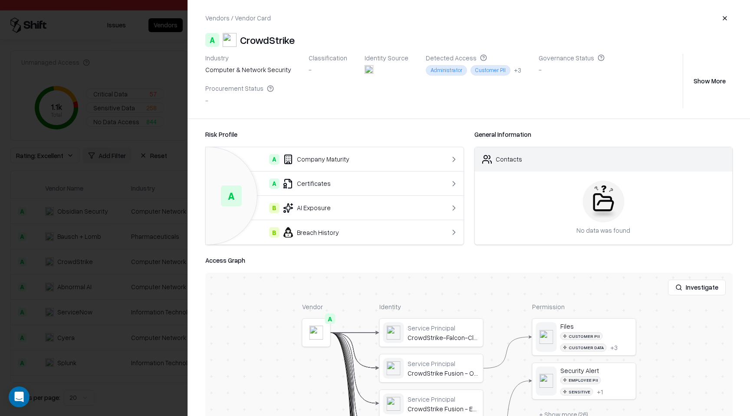
click at [723, 21] on button "button" at bounding box center [725, 18] width 16 height 16
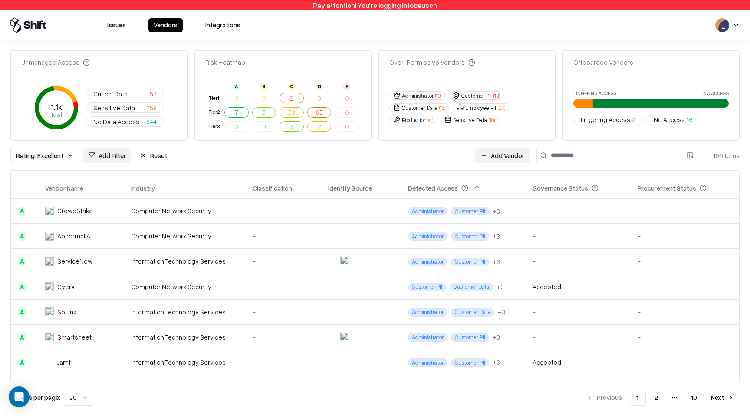
scroll to position [48, 0]
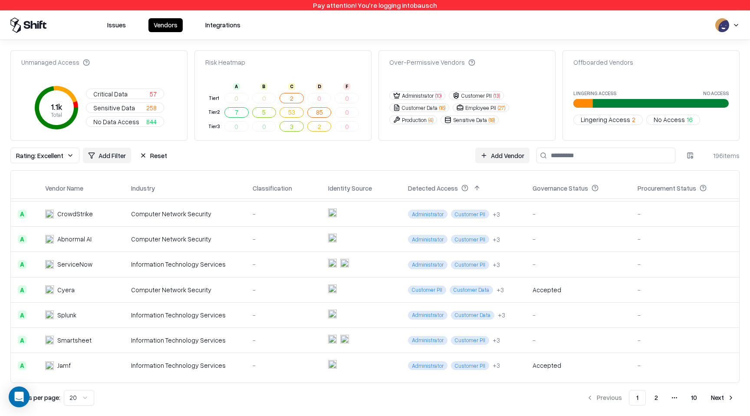
click at [172, 324] on td "Information Technology Services" at bounding box center [185, 314] width 122 height 25
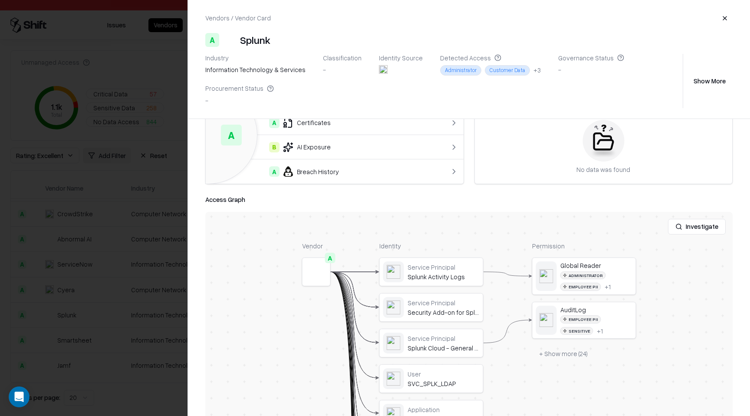
scroll to position [67, 0]
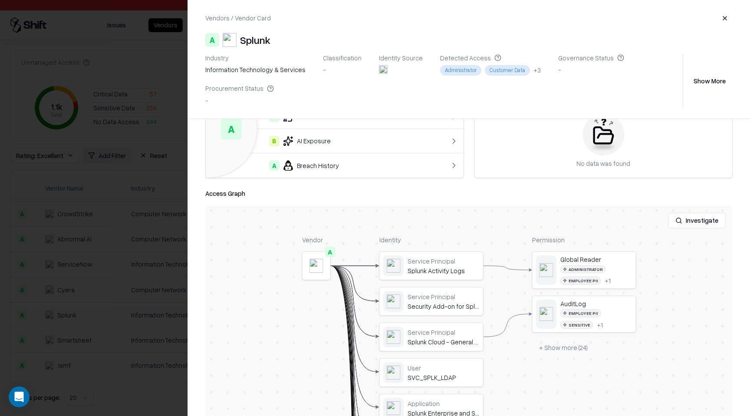
click at [729, 18] on button "button" at bounding box center [725, 18] width 16 height 16
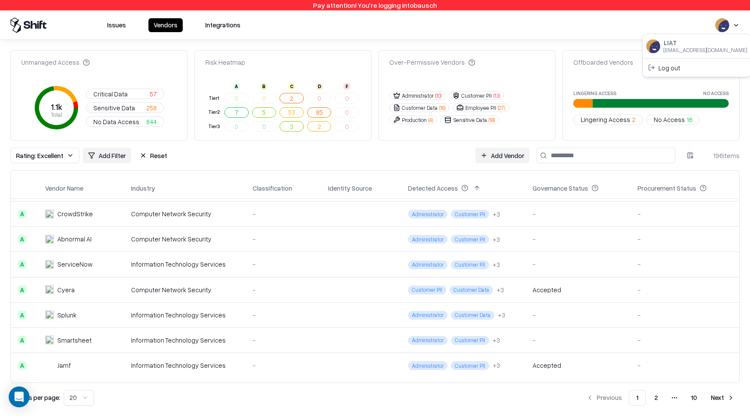
click at [733, 31] on html "Pay attention! You're logging into bausch Issues Vendors Integrations Unmanaged…" at bounding box center [375, 208] width 750 height 416
click at [685, 69] on div "Log out" at bounding box center [697, 67] width 104 height 14
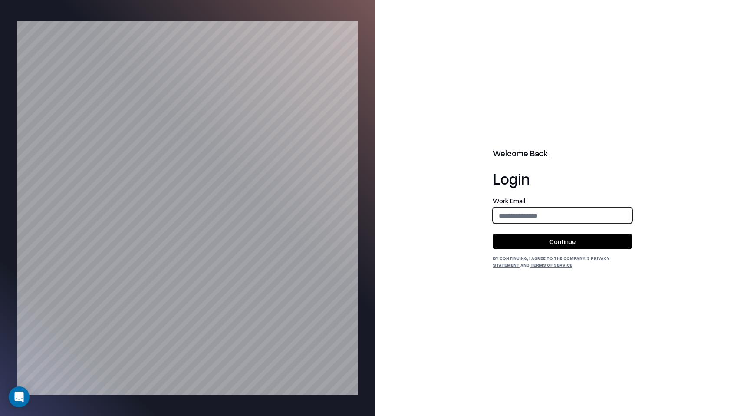
click at [505, 210] on input "email" at bounding box center [562, 215] width 138 height 16
type input "**********"
click at [585, 239] on button "Continue" at bounding box center [562, 241] width 139 height 16
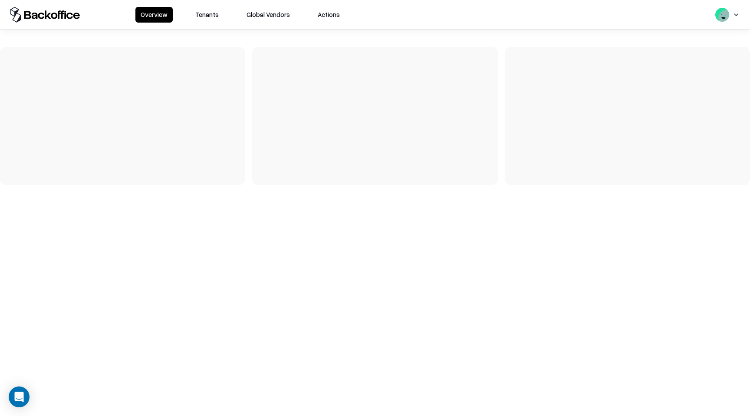
click at [207, 23] on div "Overview Tenants Global Vendors Actions" at bounding box center [375, 14] width 750 height 29
click at [207, 19] on button "Tenants" at bounding box center [207, 15] width 34 height 16
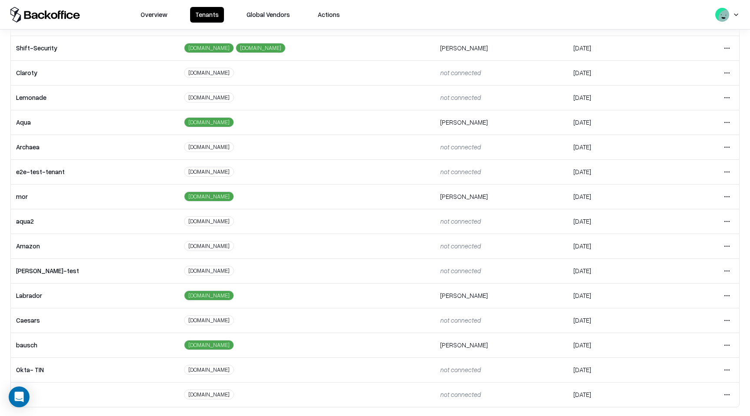
scroll to position [62, 0]
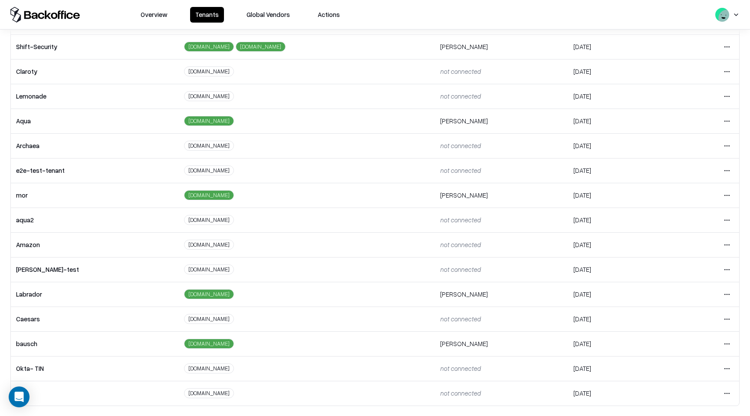
click at [730, 319] on html "Overview Tenants Global Vendors Actions Tenants Add Tenant Tenant name Domain A…" at bounding box center [375, 208] width 750 height 416
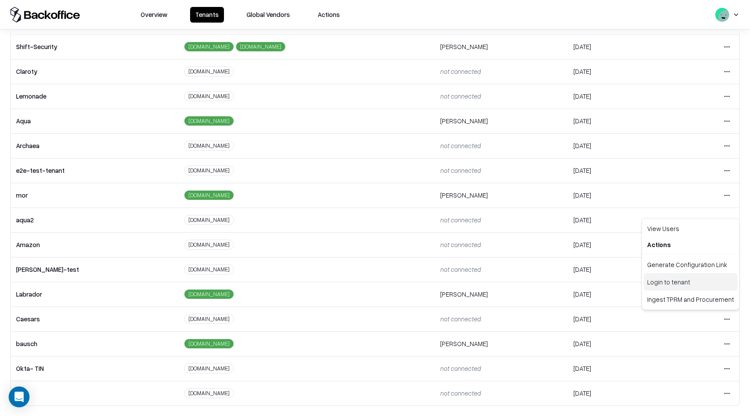
click at [707, 286] on div "Login to tenant" at bounding box center [691, 281] width 94 height 17
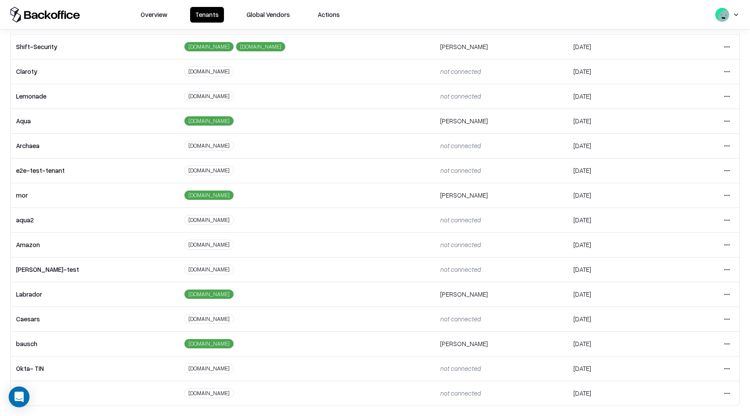
click at [729, 293] on html "Overview Tenants Global Vendors Actions Tenants Add Tenant Tenant name Domain A…" at bounding box center [375, 208] width 750 height 416
click at [689, 367] on div "Login to tenant" at bounding box center [691, 366] width 94 height 17
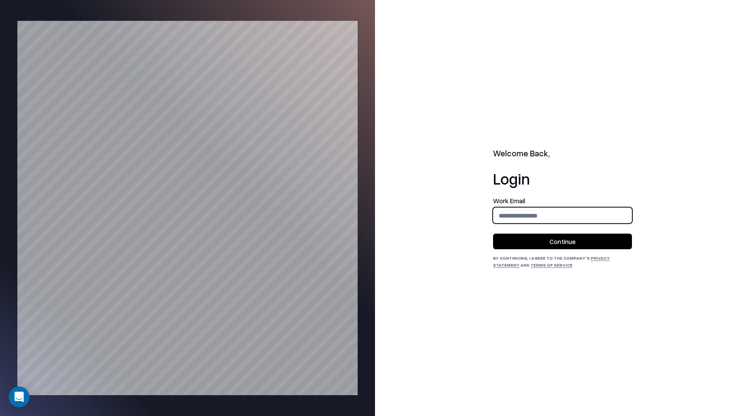
click at [506, 215] on input "email" at bounding box center [562, 215] width 138 height 16
type input "**********"
click at [571, 237] on button "Continue" at bounding box center [562, 241] width 139 height 16
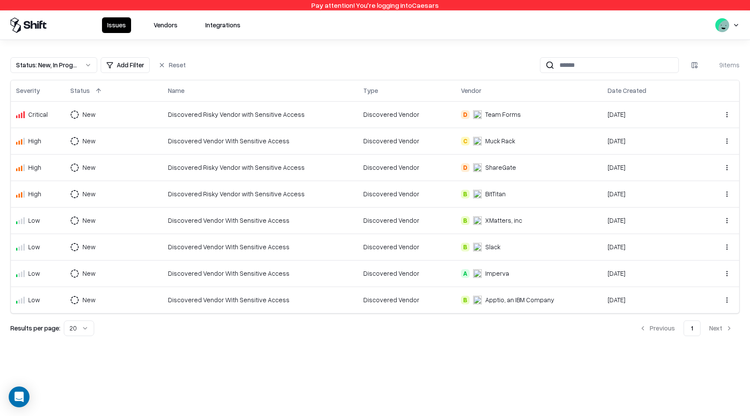
click at [171, 24] on button "Vendors" at bounding box center [165, 25] width 34 height 16
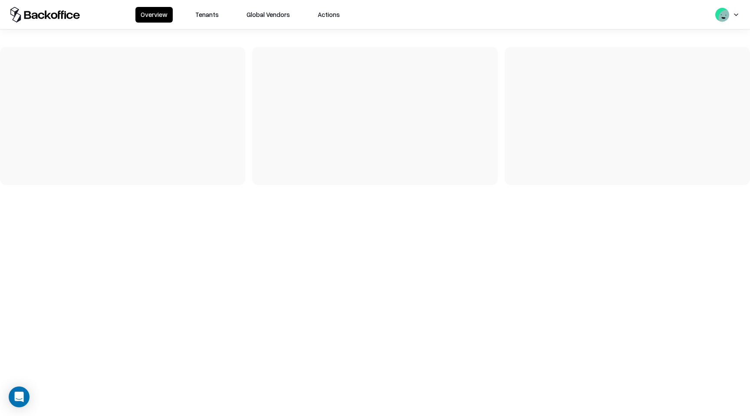
click at [198, 17] on button "Tenants" at bounding box center [207, 15] width 34 height 16
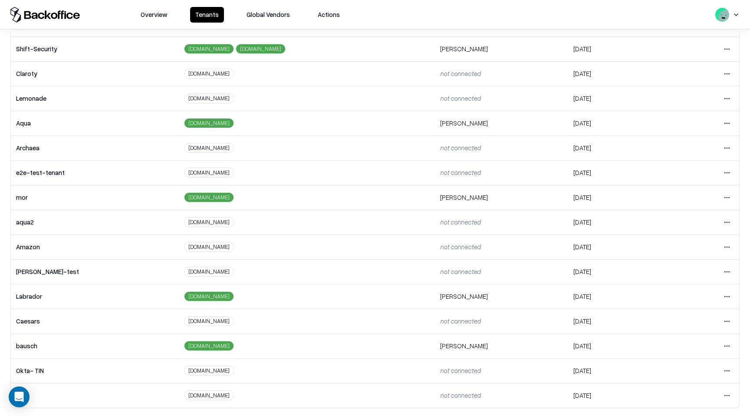
scroll to position [62, 0]
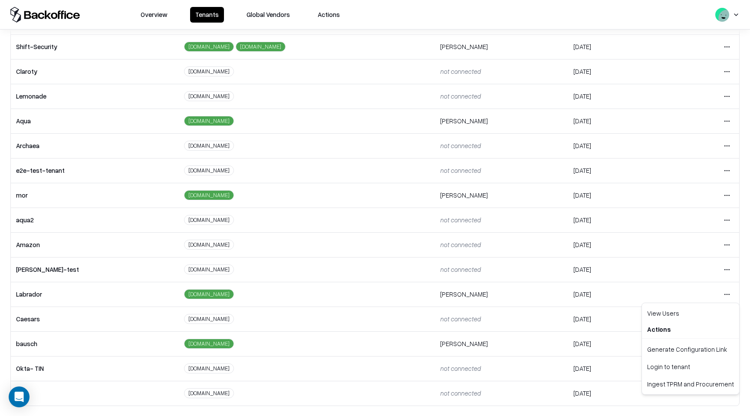
click at [728, 293] on html "Overview Tenants Global Vendors Actions Tenants Add Tenant Tenant name Domain A…" at bounding box center [375, 208] width 750 height 416
click at [681, 371] on div "Login to tenant" at bounding box center [691, 366] width 94 height 17
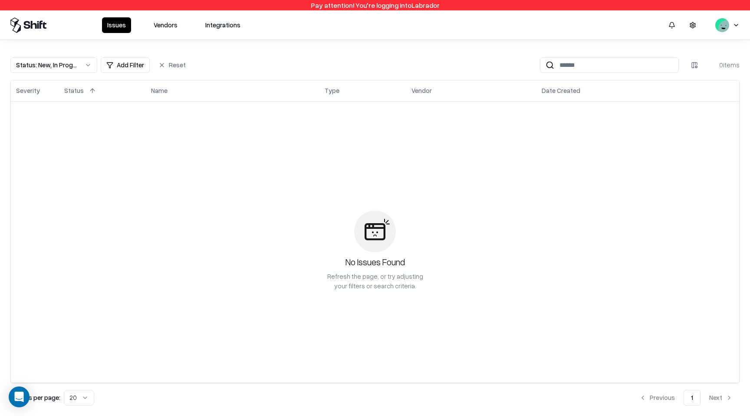
click at [161, 32] on button "Vendors" at bounding box center [165, 25] width 34 height 16
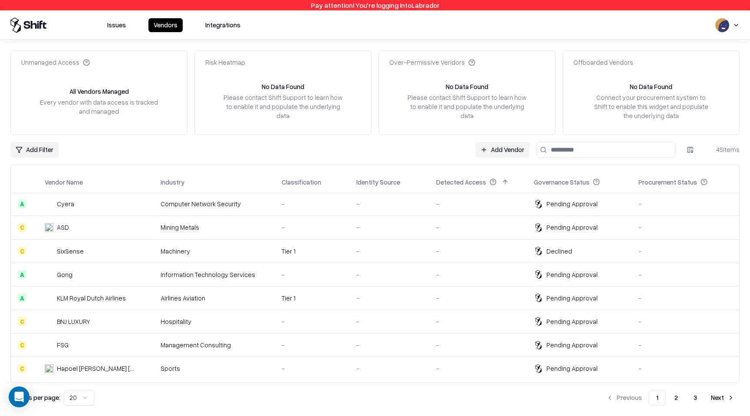
scroll to position [286, 0]
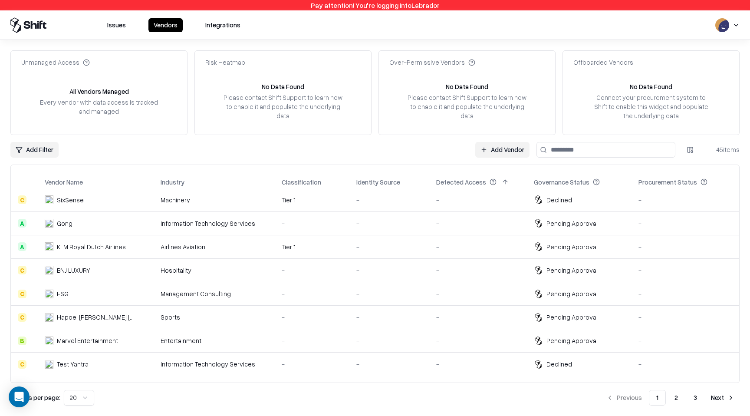
click at [576, 158] on div "Unmanaged Access All Vendors Managed Every vendor with data access is tracked a…" at bounding box center [374, 227] width 729 height 355
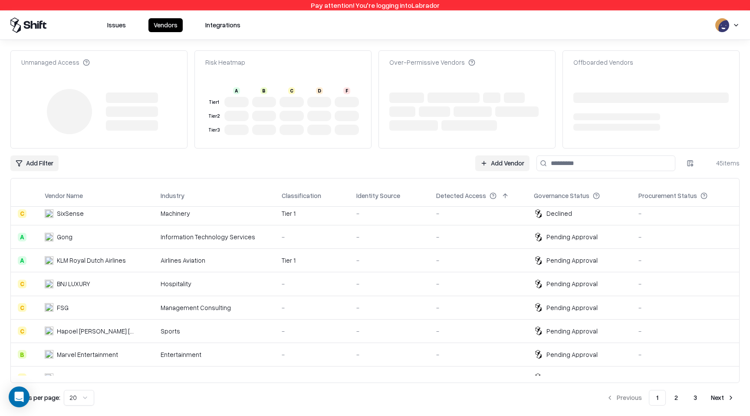
click at [576, 151] on div "Unmanaged Access Risk Heatmap A B C D F Tier 1 Tier 2 Tier 3 Over-Permissive Ve…" at bounding box center [374, 227] width 729 height 355
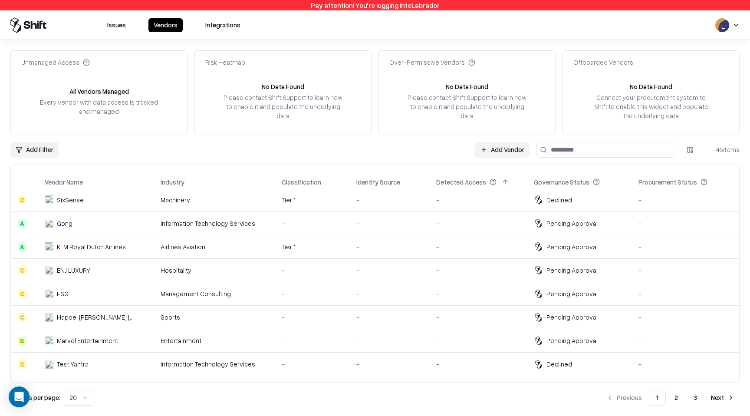
click at [572, 151] on input at bounding box center [605, 150] width 139 height 16
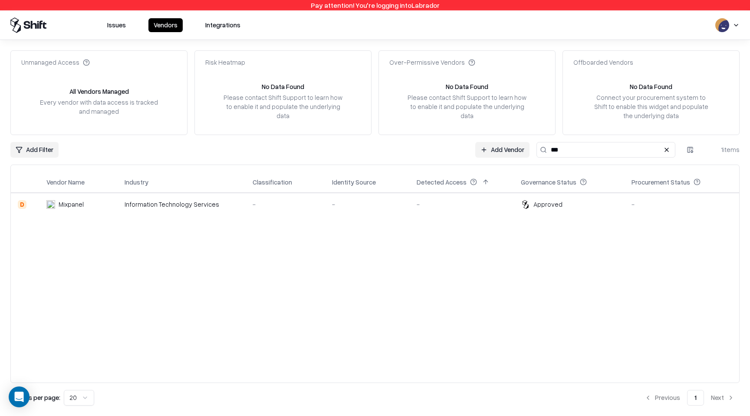
type input "***"
click at [559, 158] on div "Unmanaged Access All Vendors Managed Every vendor with data access is tracked a…" at bounding box center [374, 227] width 729 height 355
click at [559, 153] on input "***" at bounding box center [605, 150] width 139 height 16
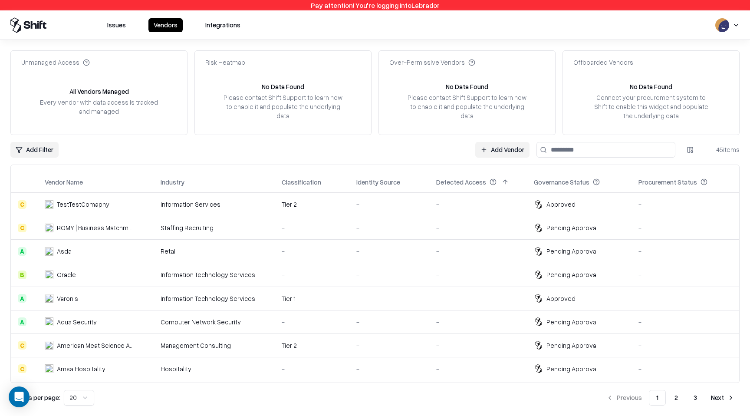
click at [376, 181] on div "Identity Source" at bounding box center [378, 182] width 44 height 9
click at [405, 181] on button at bounding box center [409, 182] width 10 height 10
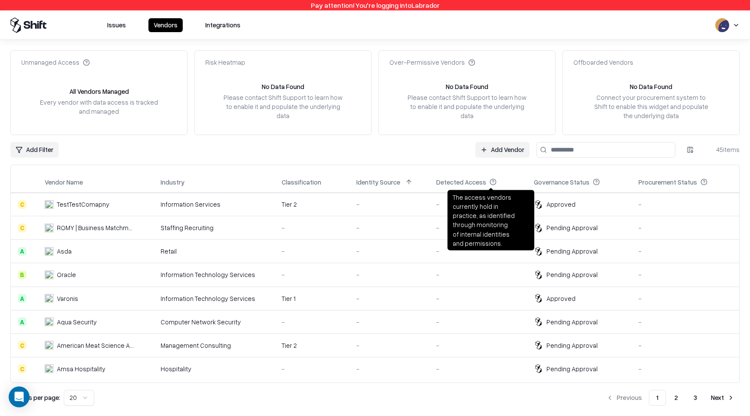
click at [495, 182] on div "Detected Access" at bounding box center [478, 182] width 84 height 10
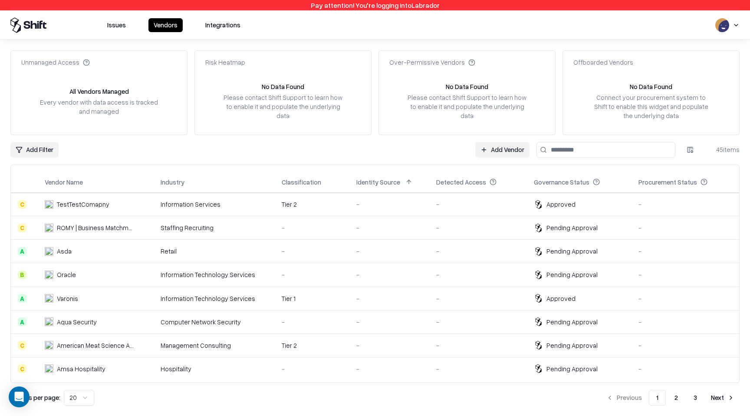
click at [500, 182] on button at bounding box center [505, 182] width 10 height 10
click at [504, 184] on button at bounding box center [505, 182] width 10 height 10
click at [504, 185] on button at bounding box center [505, 182] width 10 height 10
